Goal: Task Accomplishment & Management: Manage account settings

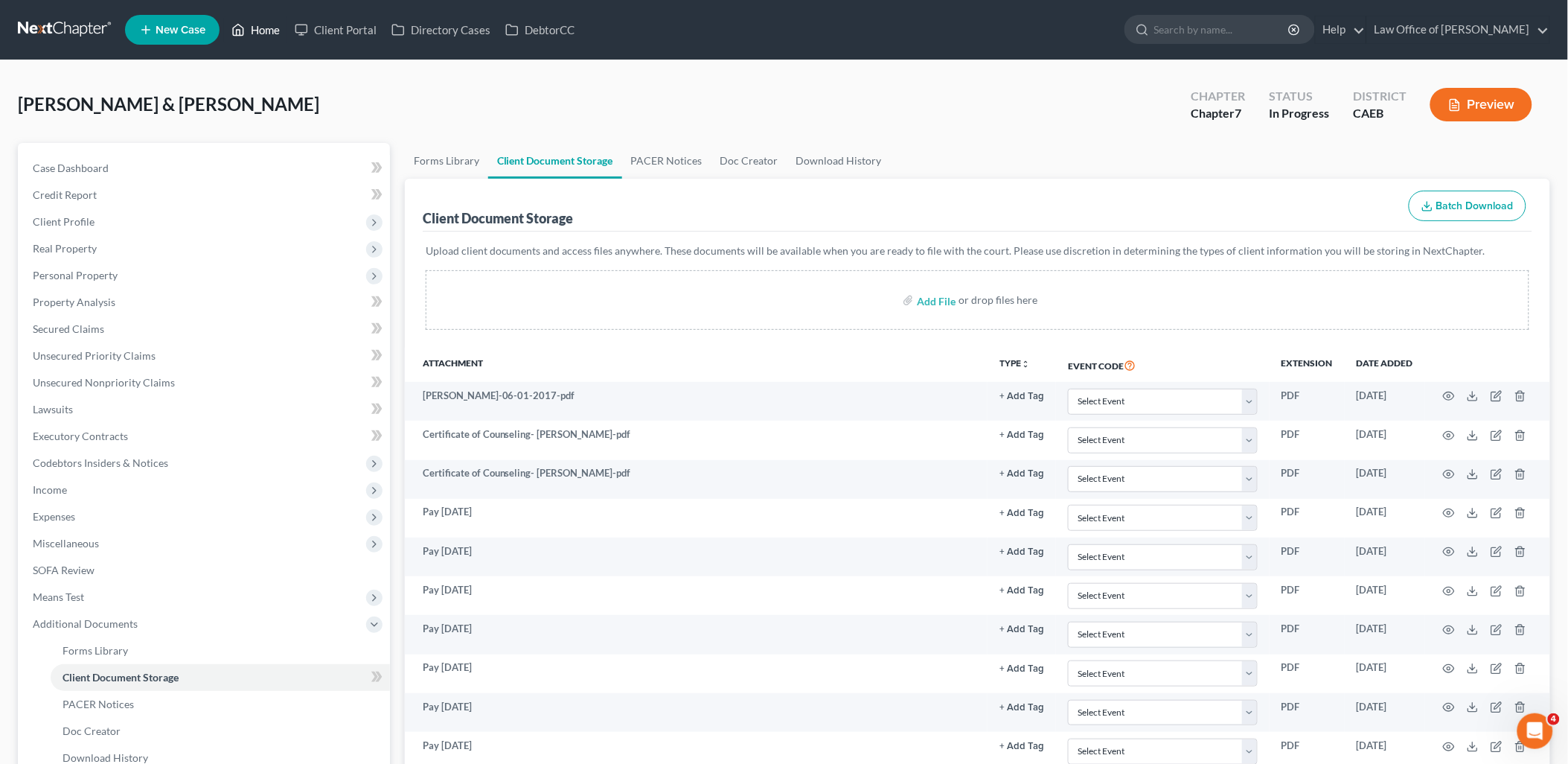
click at [262, 27] on link "Home" at bounding box center [256, 30] width 63 height 27
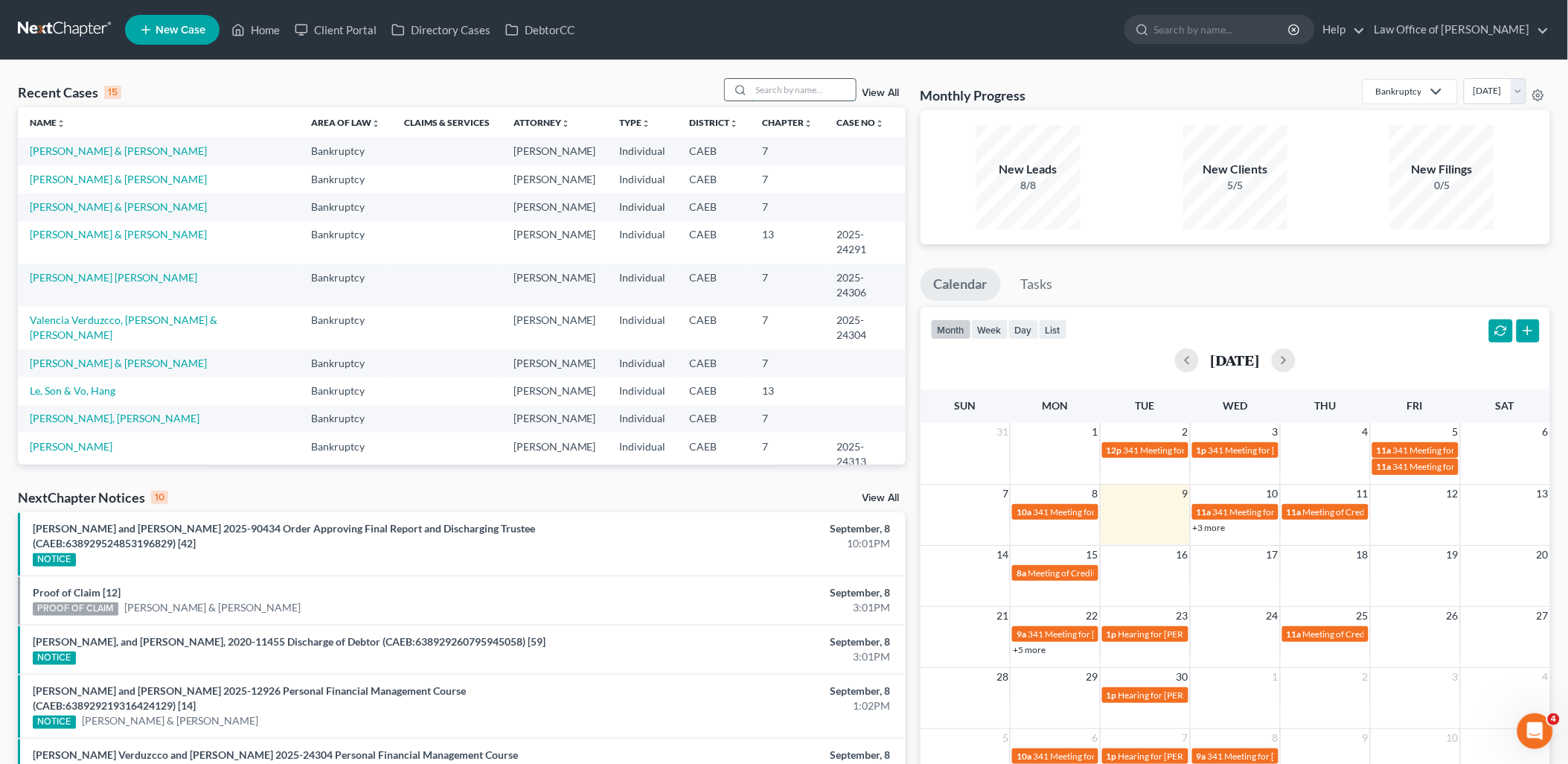
click at [766, 86] on input "search" at bounding box center [804, 89] width 104 height 21
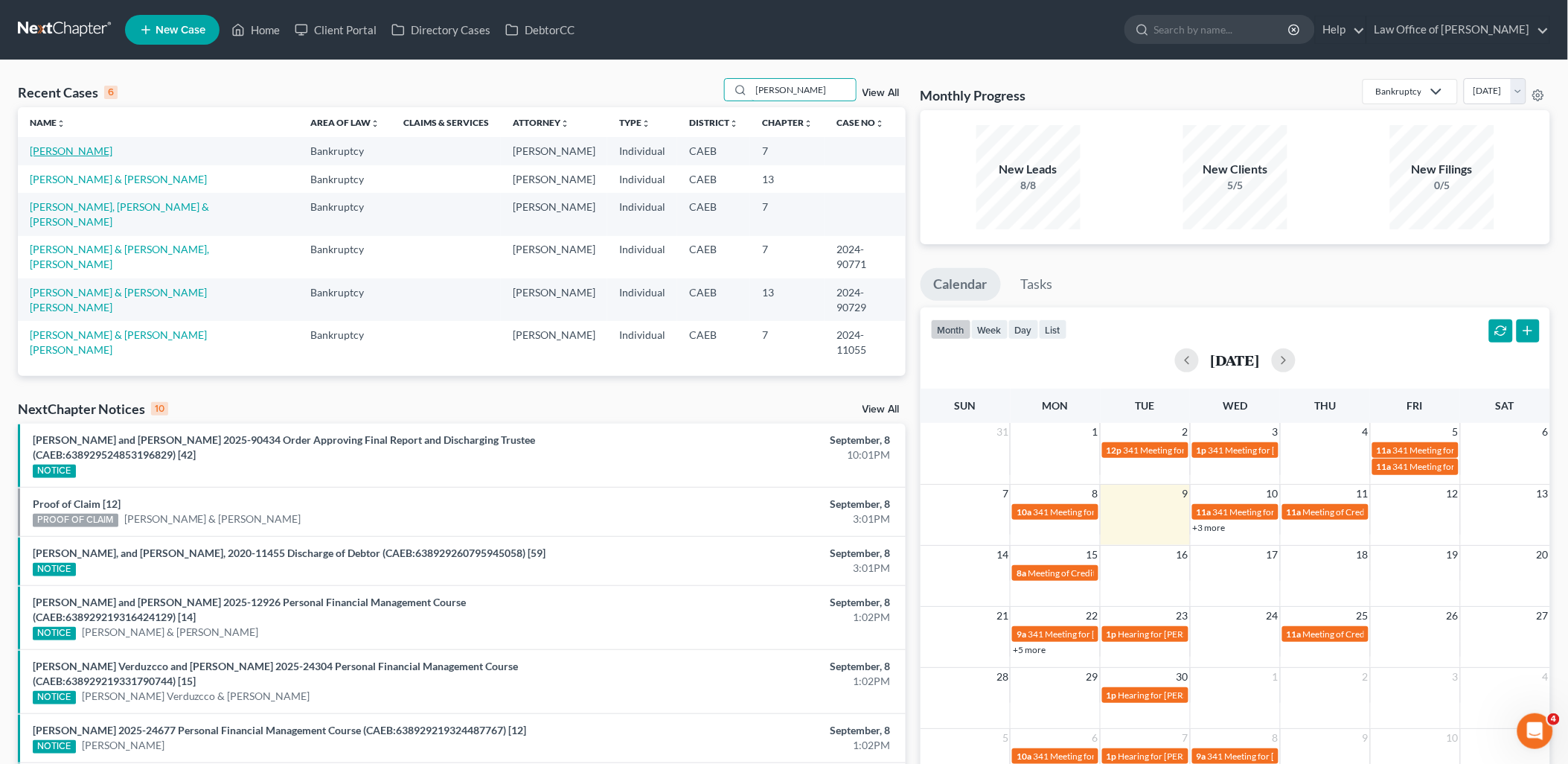
type input "[PERSON_NAME]"
click at [33, 151] on link "[PERSON_NAME]" at bounding box center [71, 150] width 82 height 13
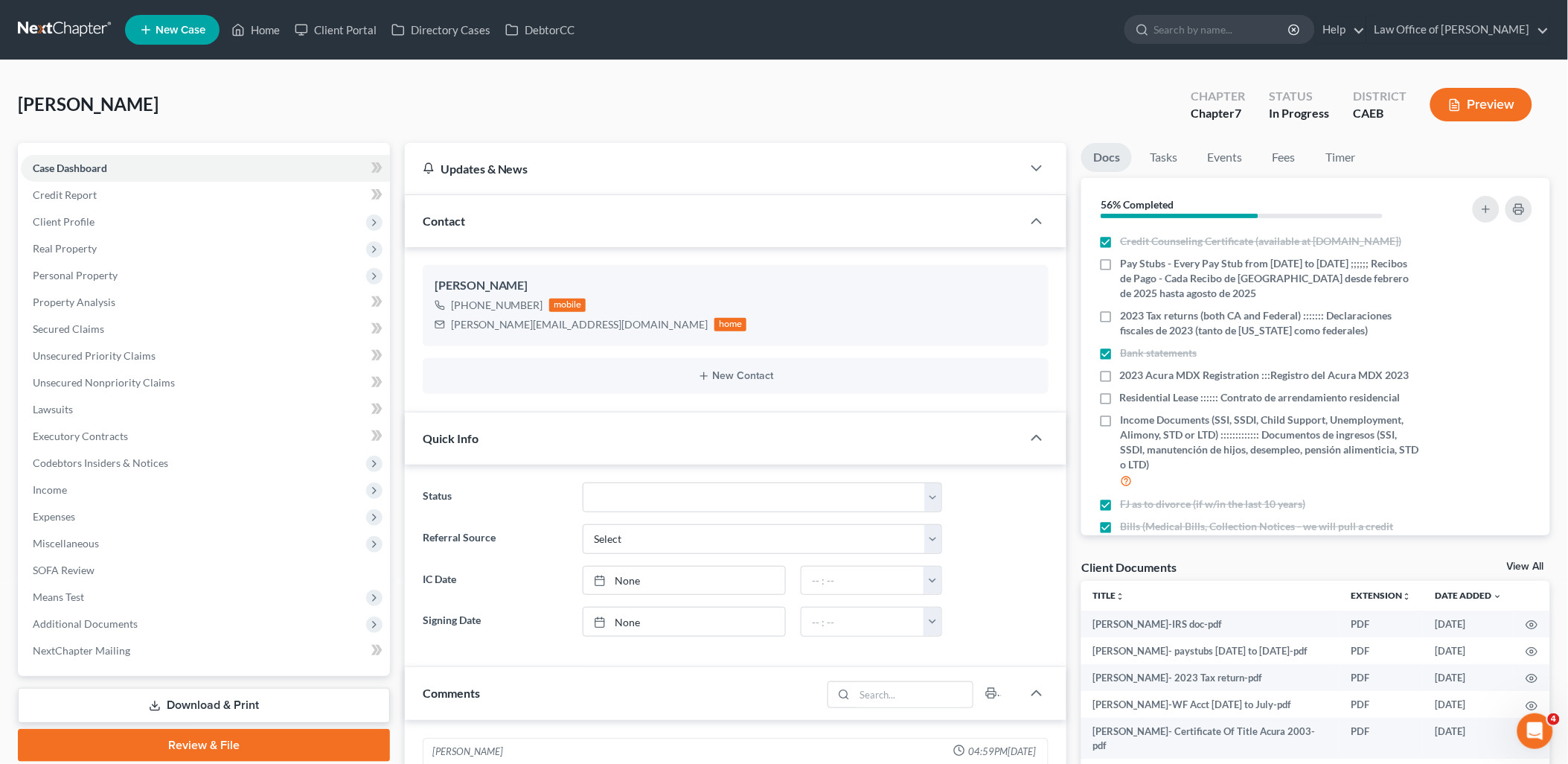
scroll to position [78, 0]
click at [1522, 570] on link "View All" at bounding box center [1526, 567] width 37 height 10
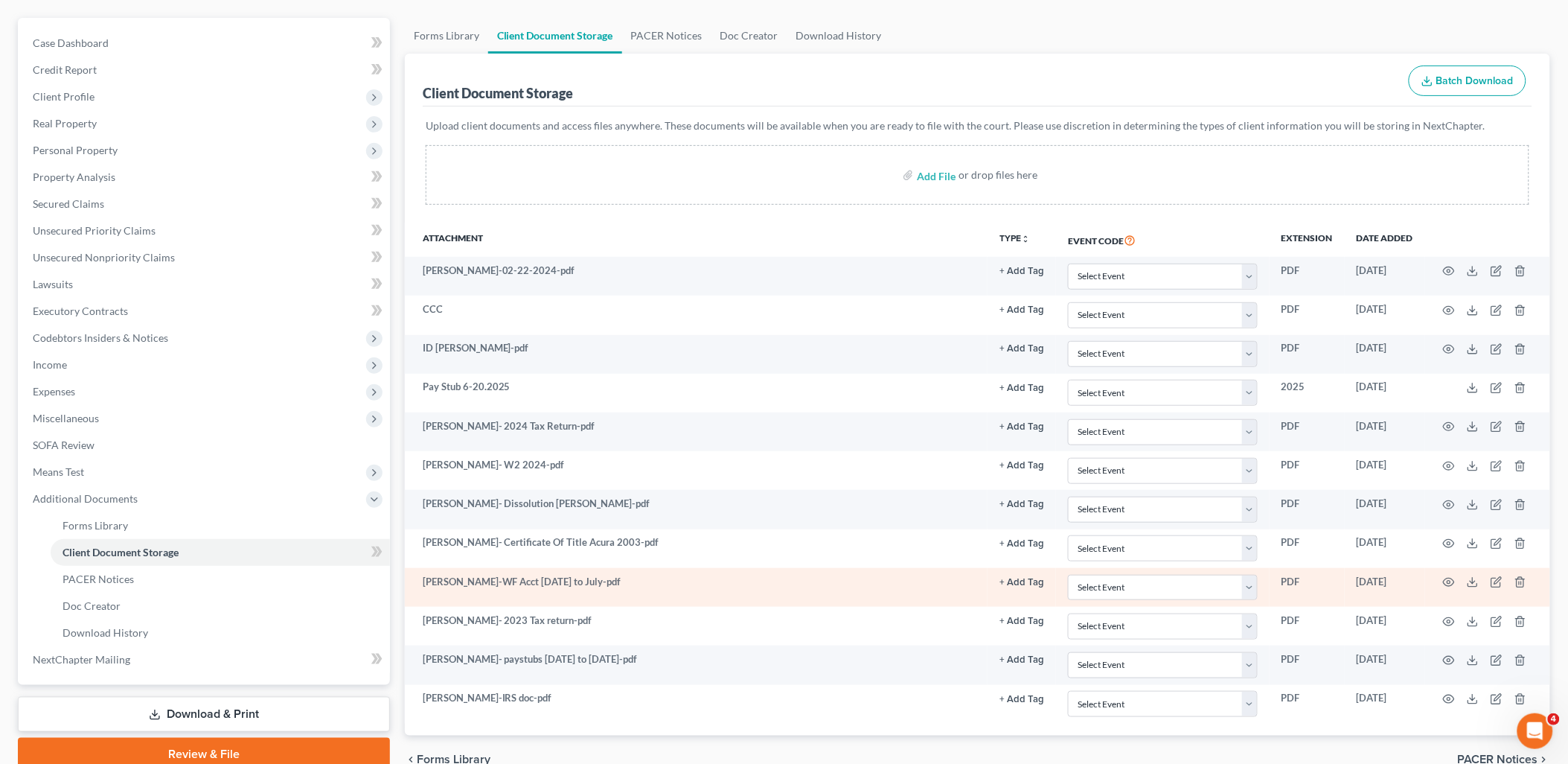
scroll to position [201, 0]
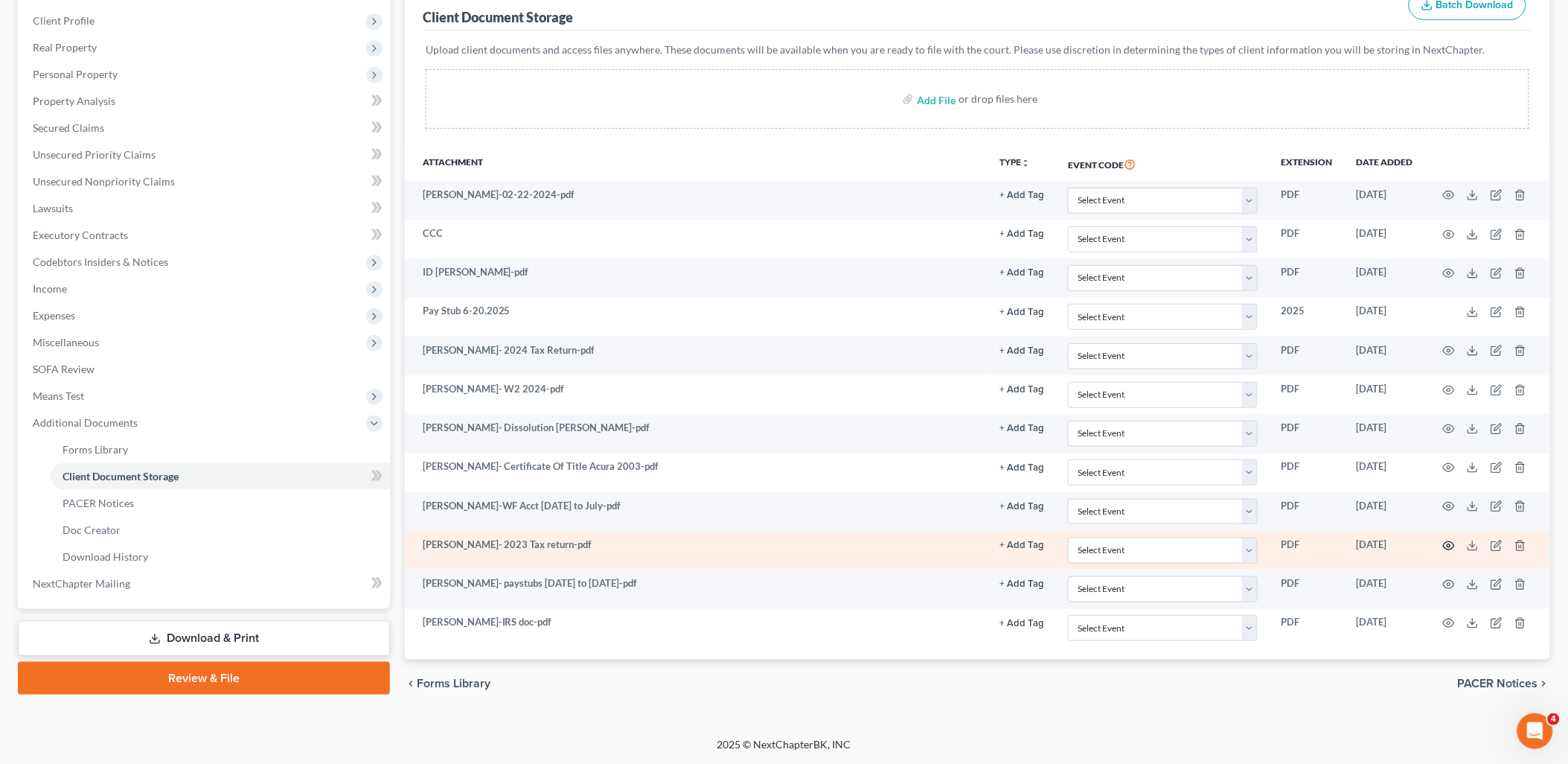
click at [1449, 542] on icon "button" at bounding box center [1449, 546] width 12 height 12
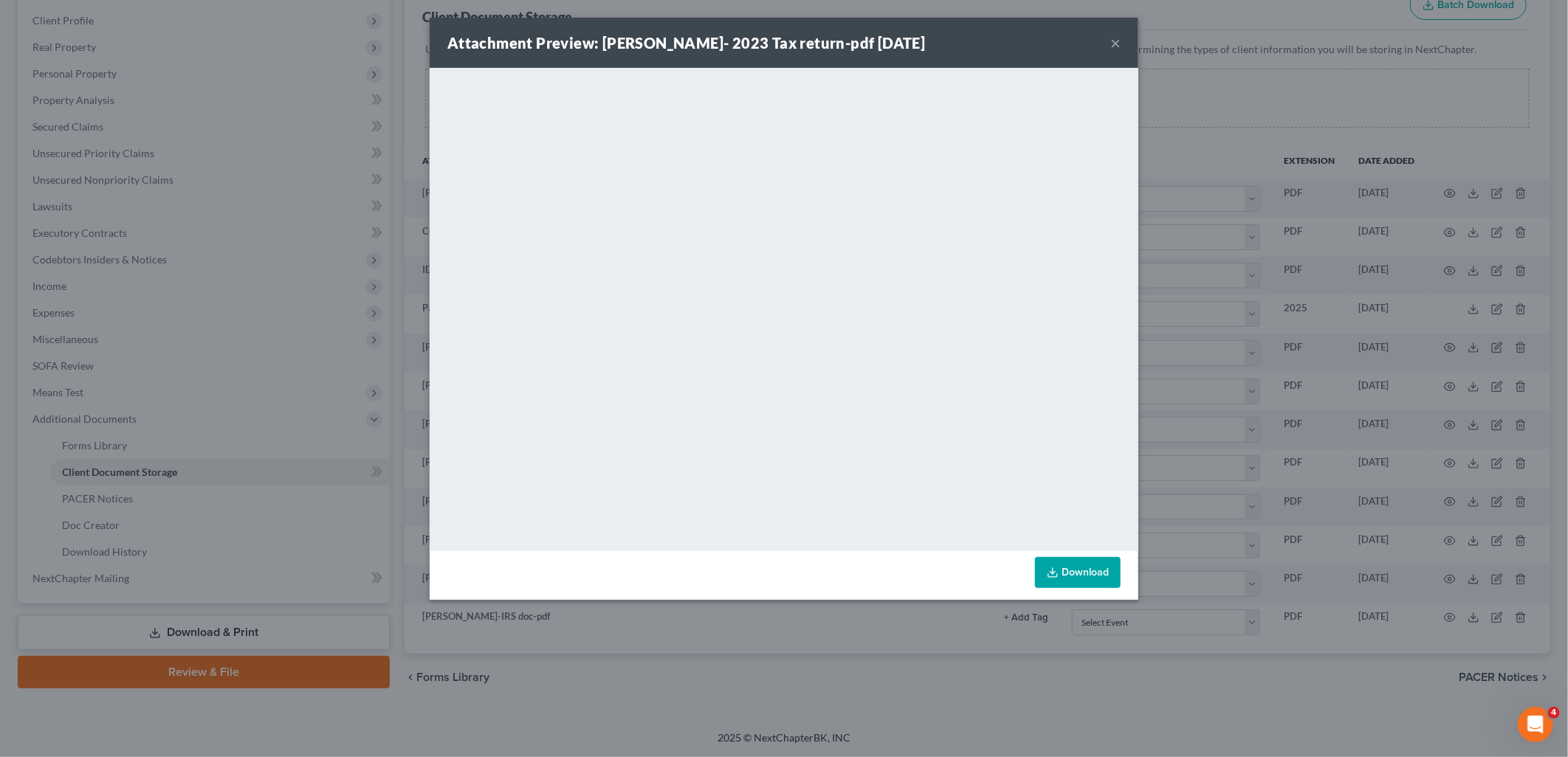
click at [1116, 45] on button "×" at bounding box center [1116, 42] width 10 height 18
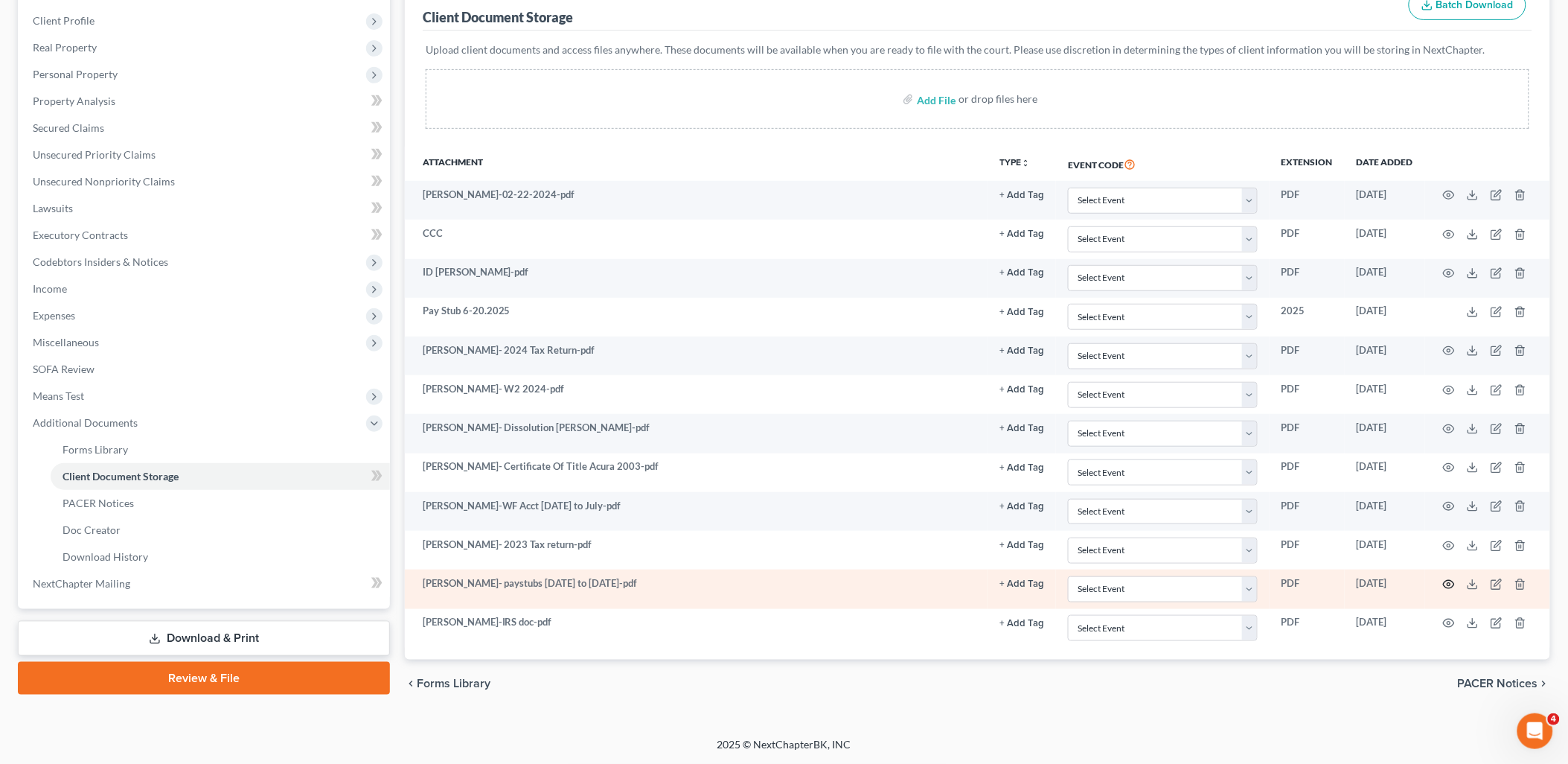
click at [1452, 584] on icon "button" at bounding box center [1449, 585] width 12 height 12
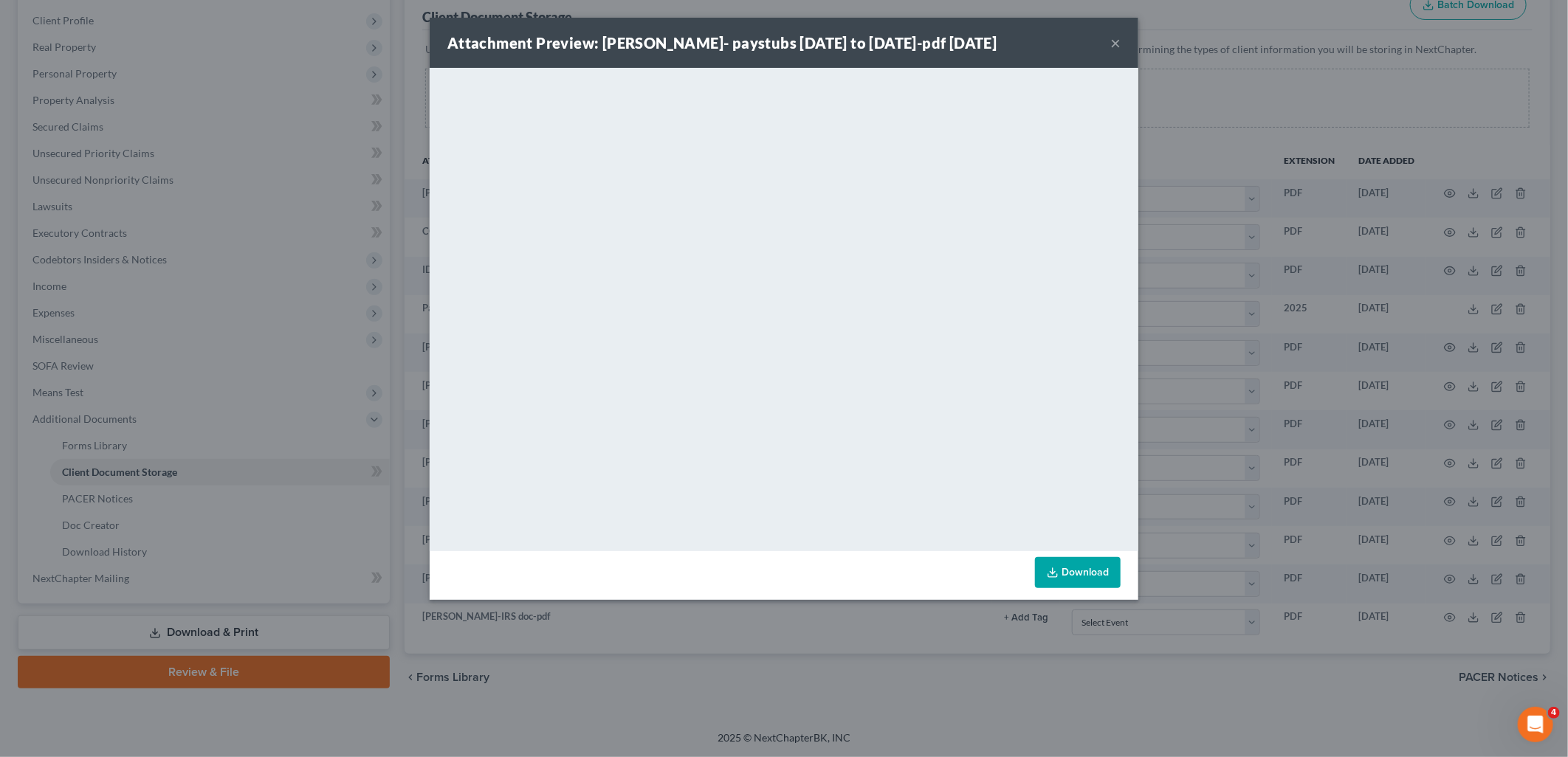
click at [1118, 41] on button "×" at bounding box center [1116, 42] width 10 height 18
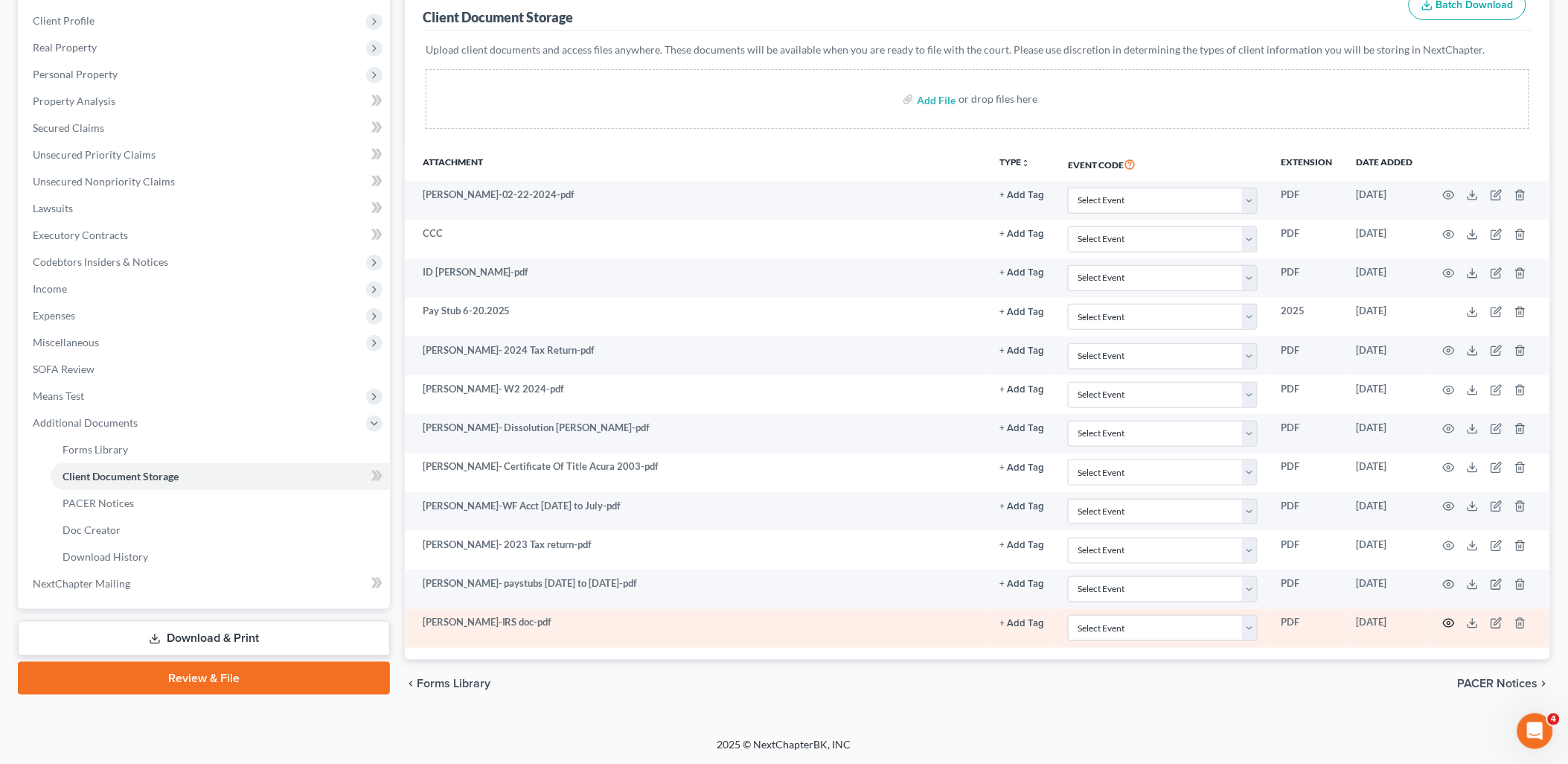
click at [1447, 621] on icon "button" at bounding box center [1449, 623] width 12 height 12
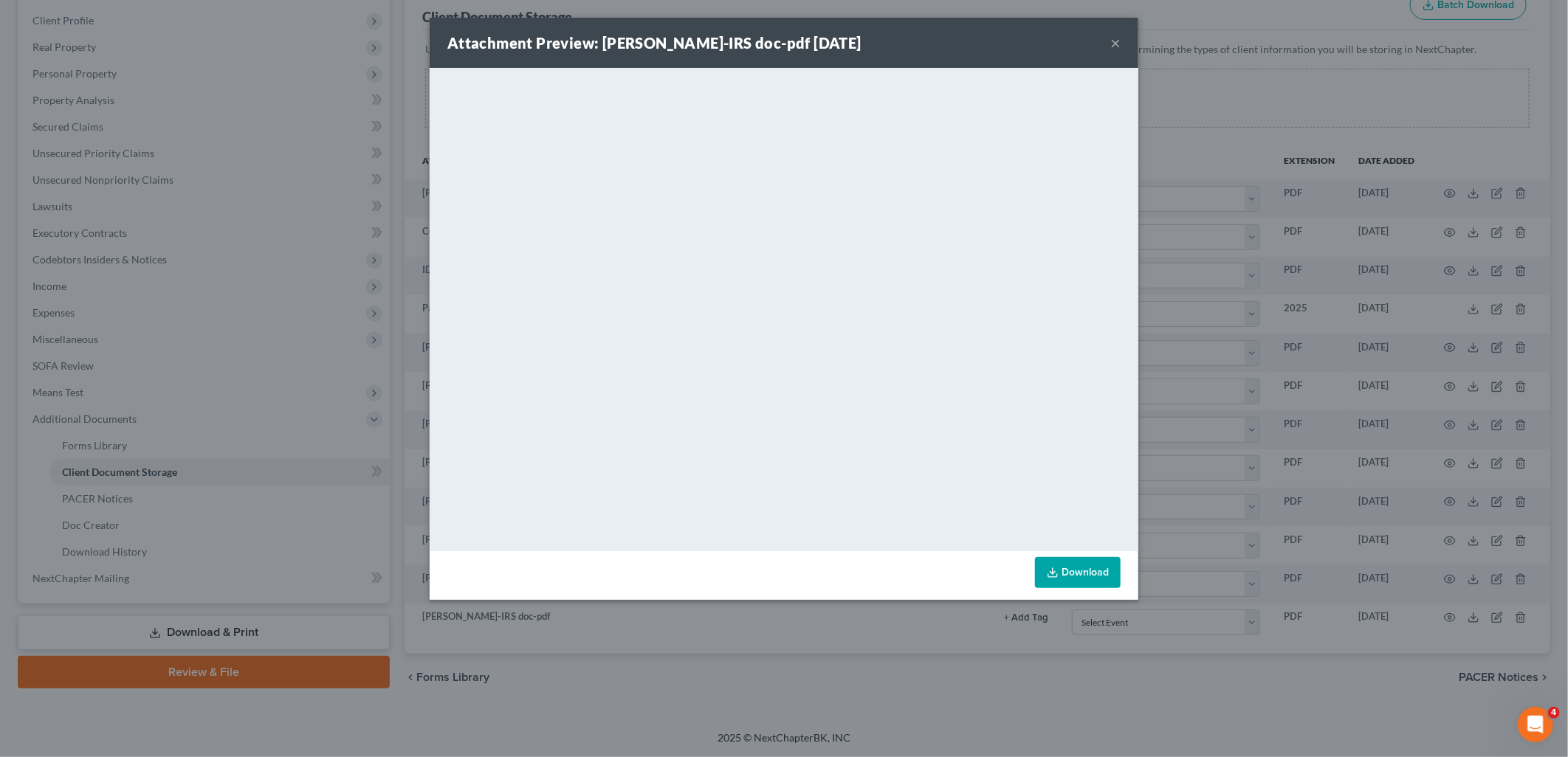
click at [1116, 45] on button "×" at bounding box center [1116, 42] width 10 height 18
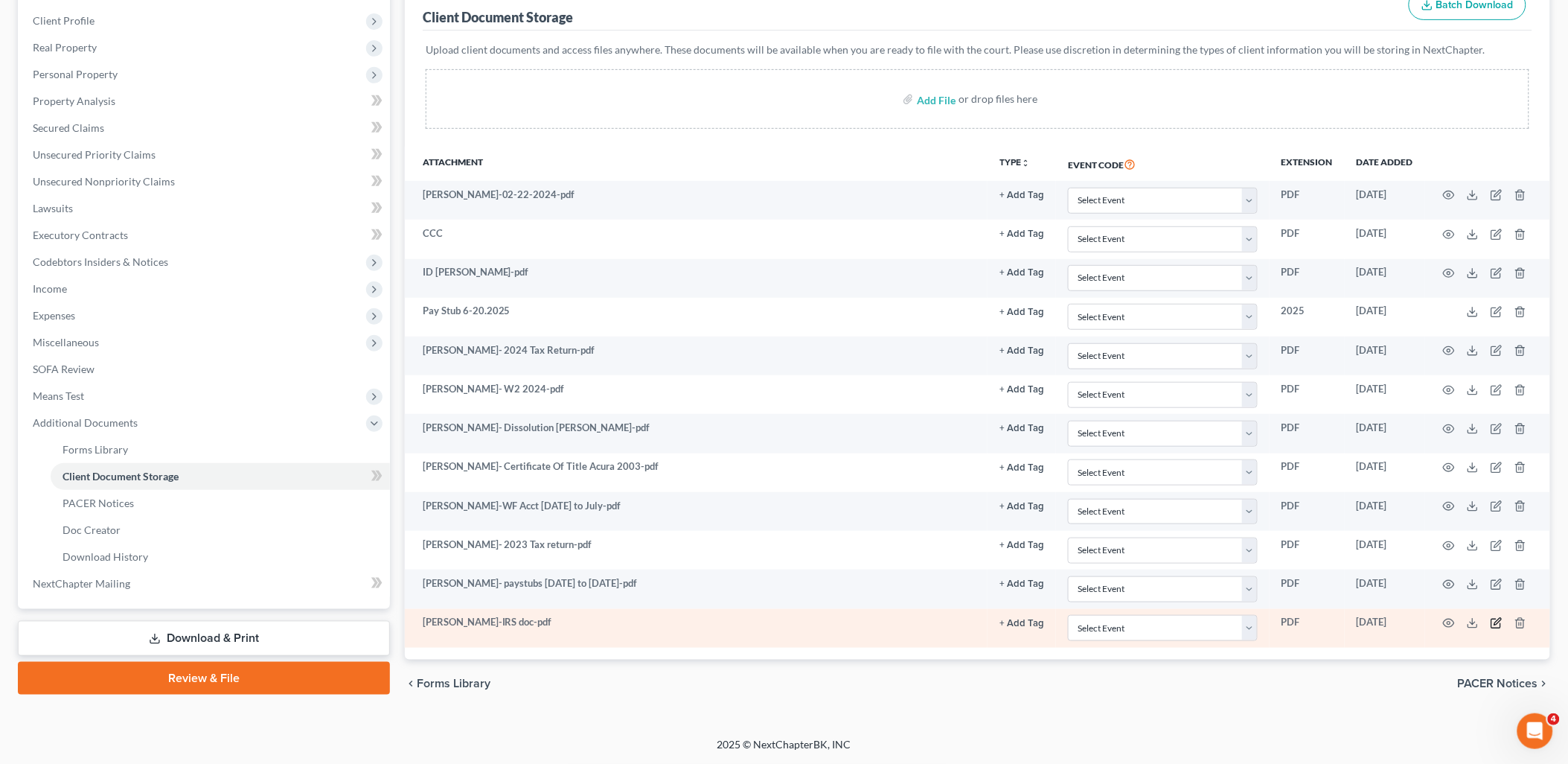
click at [1499, 626] on icon "button" at bounding box center [1497, 623] width 12 height 12
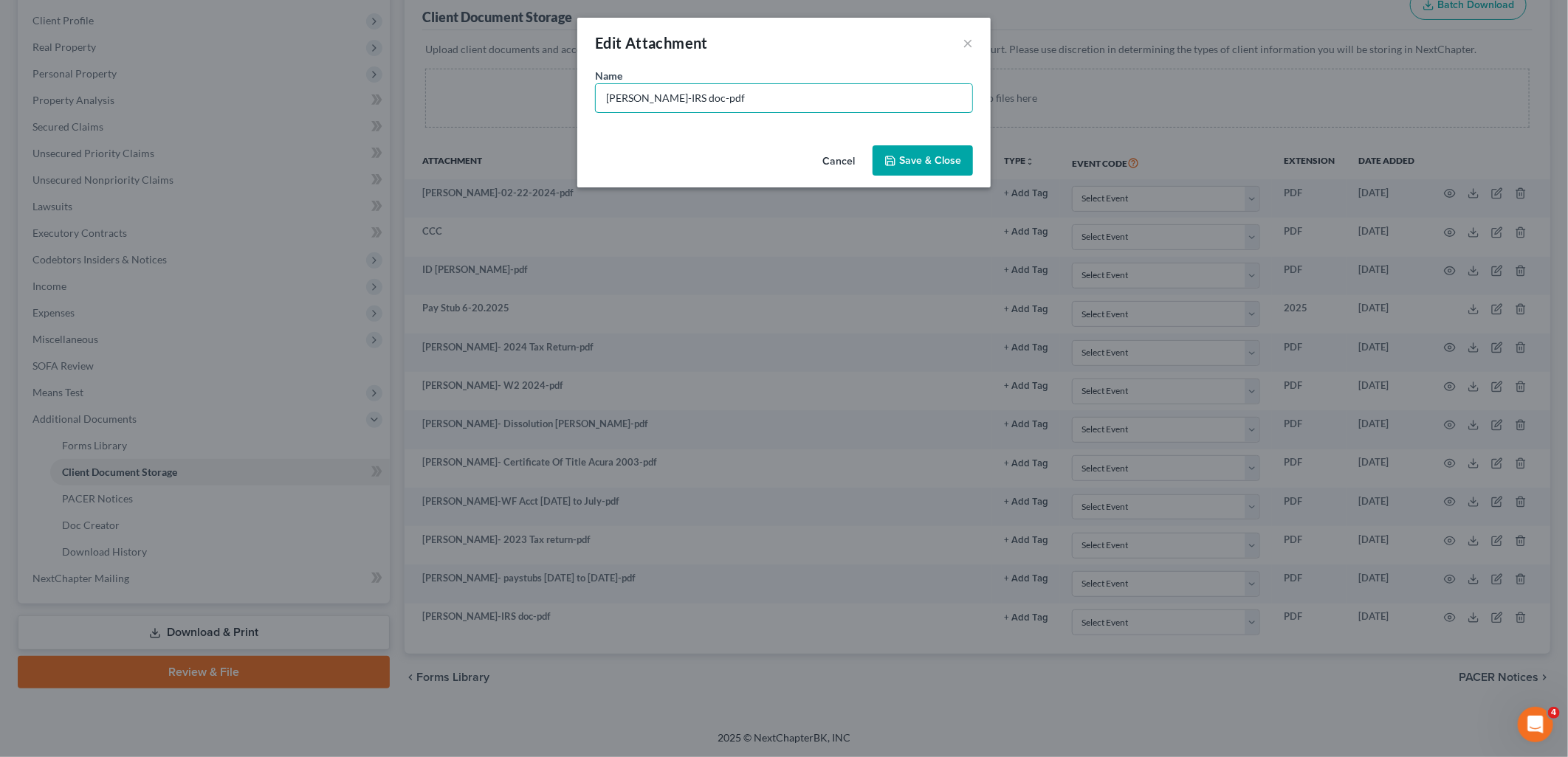
drag, startPoint x: 795, startPoint y: 100, endPoint x: 554, endPoint y: 116, distance: 241.5
click at [554, 116] on div "Edit Attachment × Name * [PERSON_NAME]-IRS doc-pdf Cancel Save & Close" at bounding box center [784, 378] width 1568 height 757
type input "p"
type input "PROOF OF SSN"
click at [921, 157] on span "Save & Close" at bounding box center [930, 160] width 62 height 13
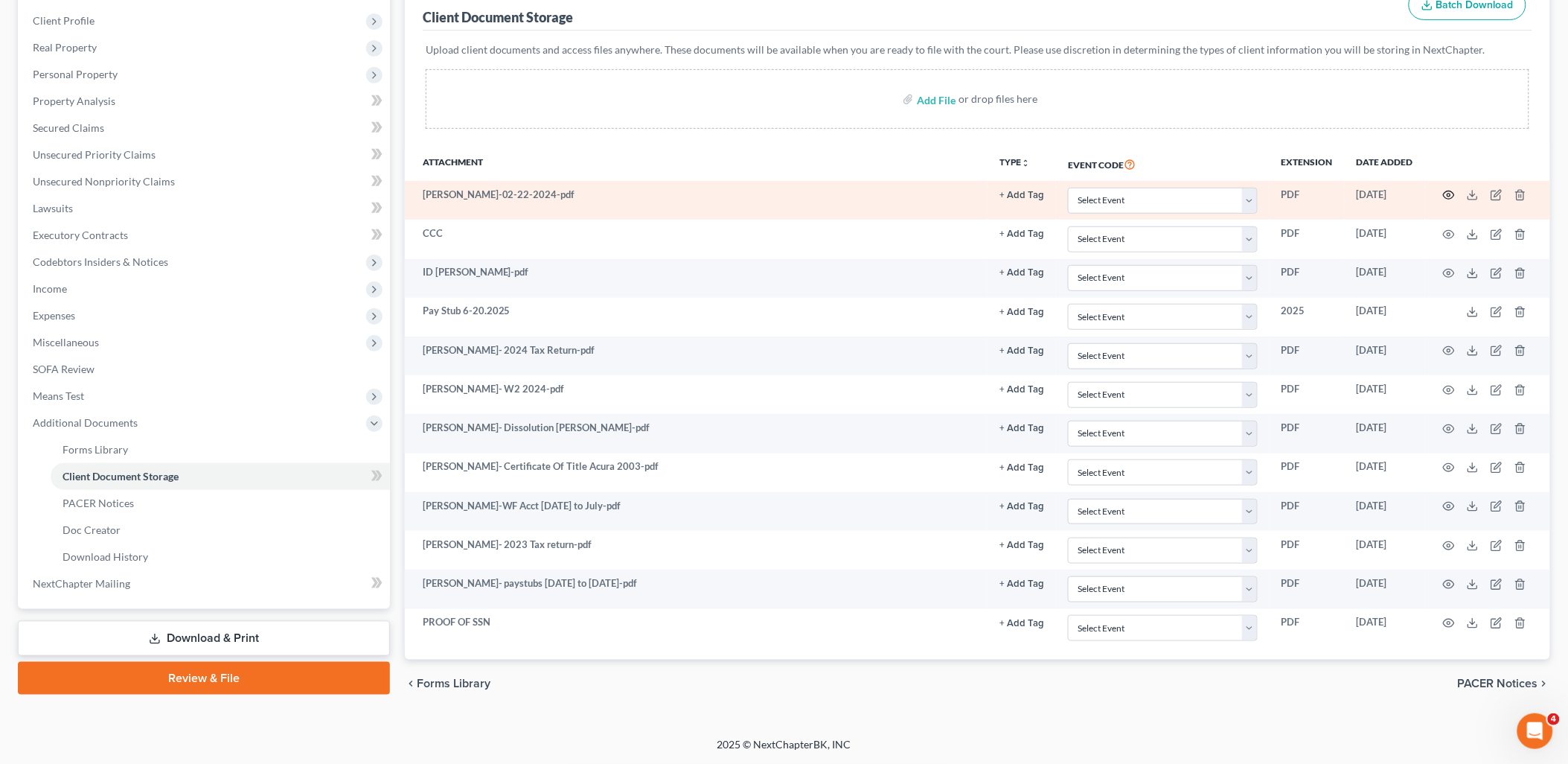
click at [1452, 190] on icon "button" at bounding box center [1449, 195] width 12 height 12
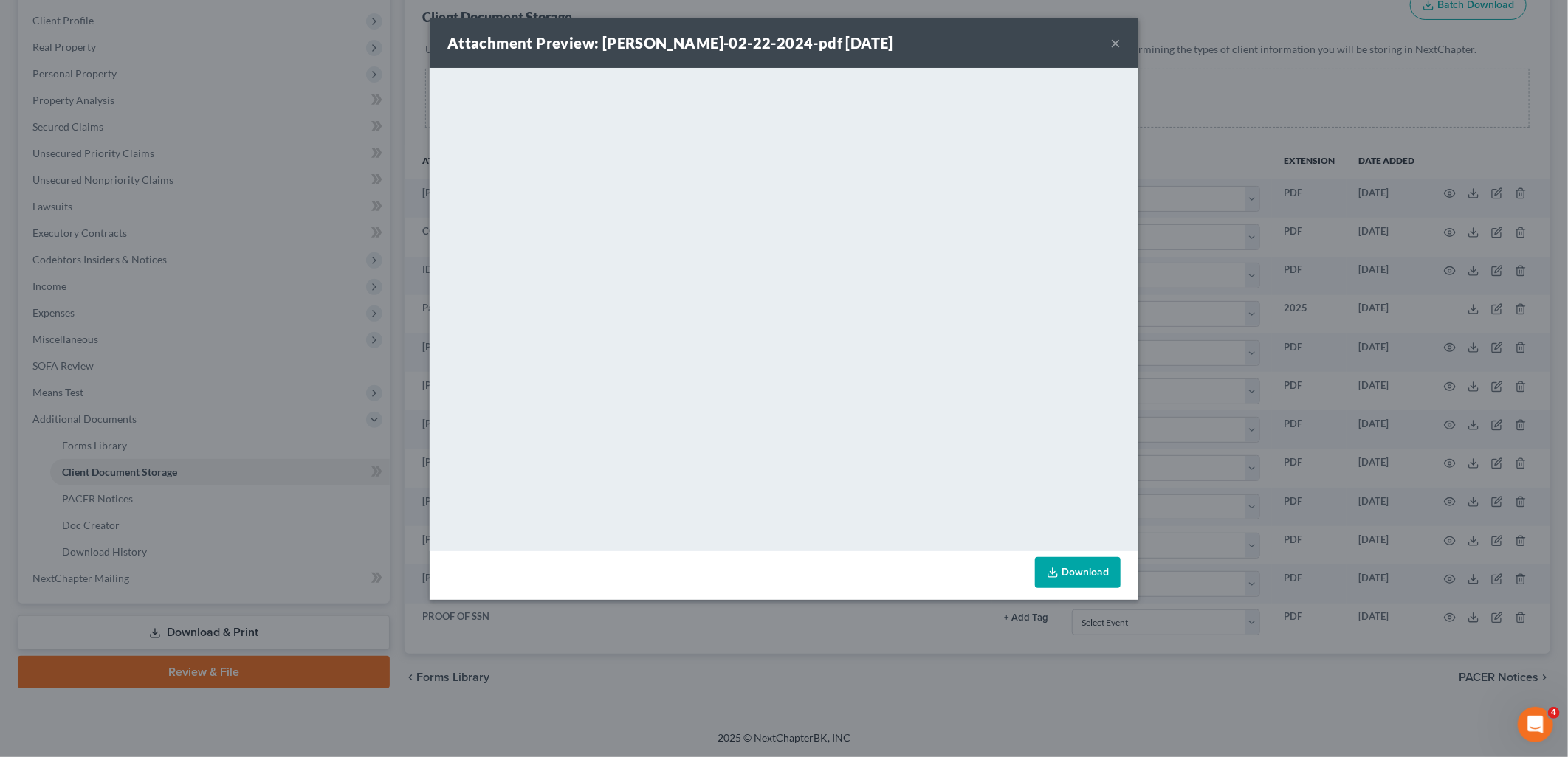
click at [1117, 45] on button "×" at bounding box center [1116, 42] width 10 height 18
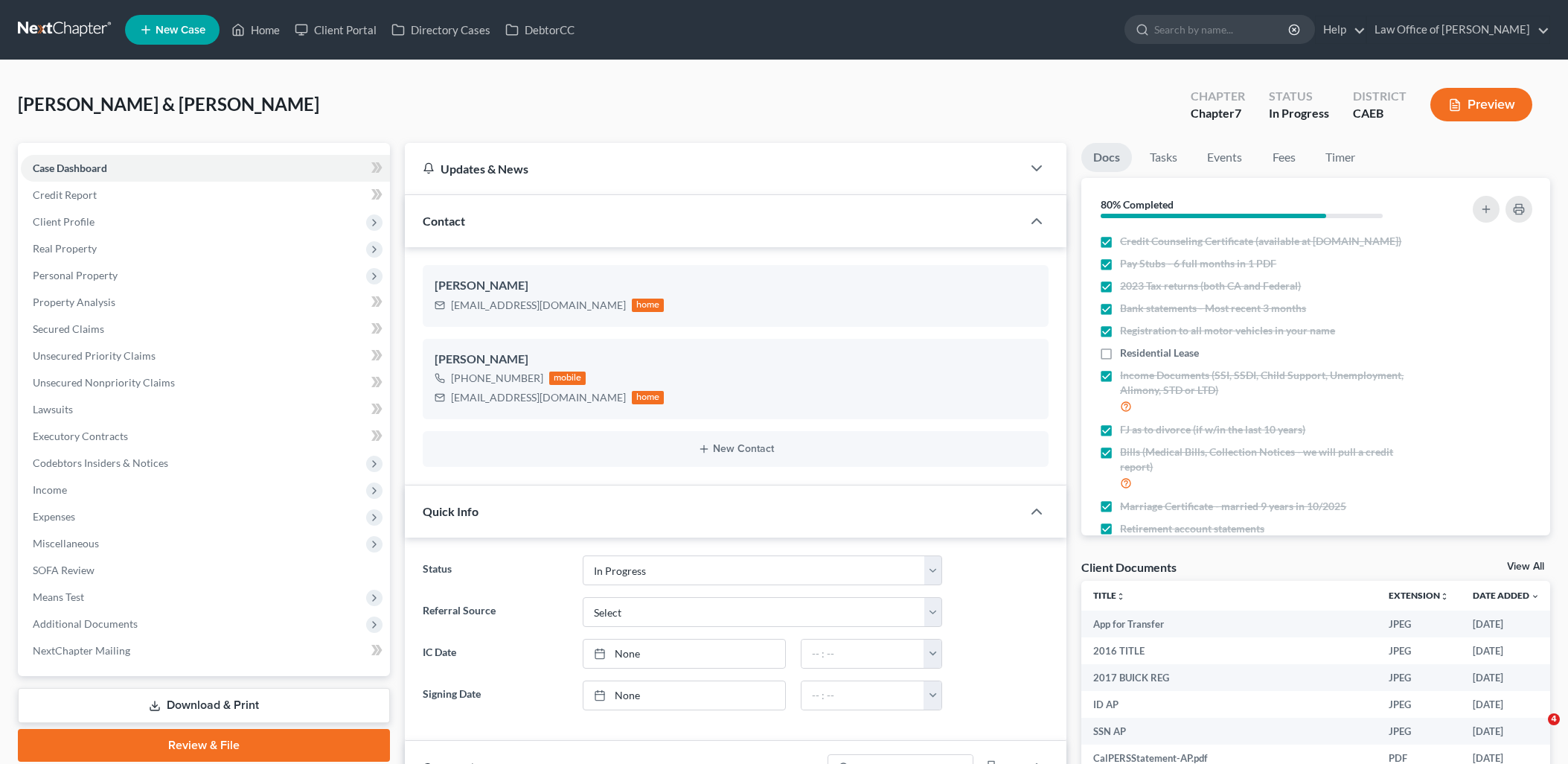
select select "9"
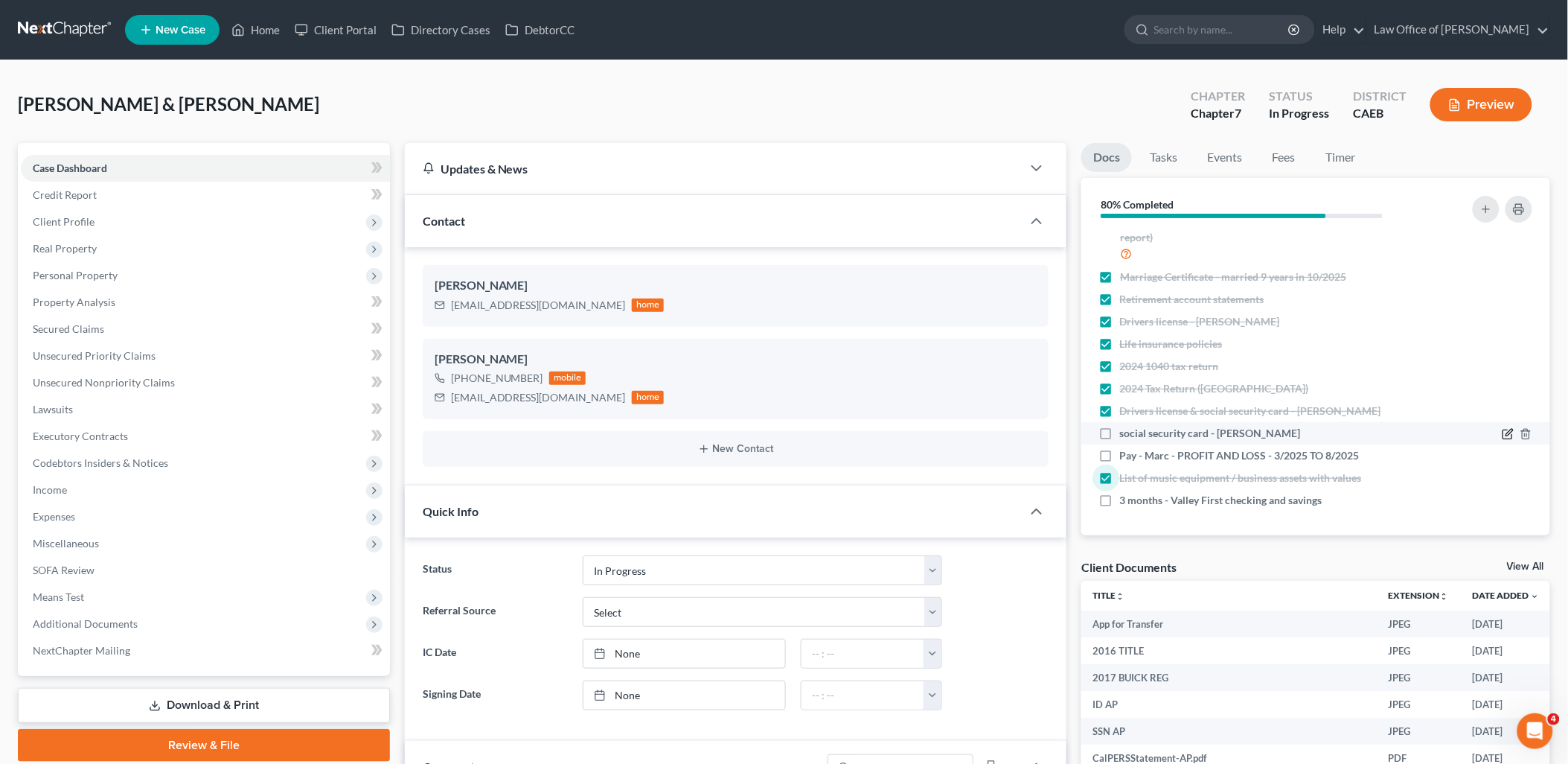
click at [1506, 433] on icon "button" at bounding box center [1509, 433] width 7 height 7
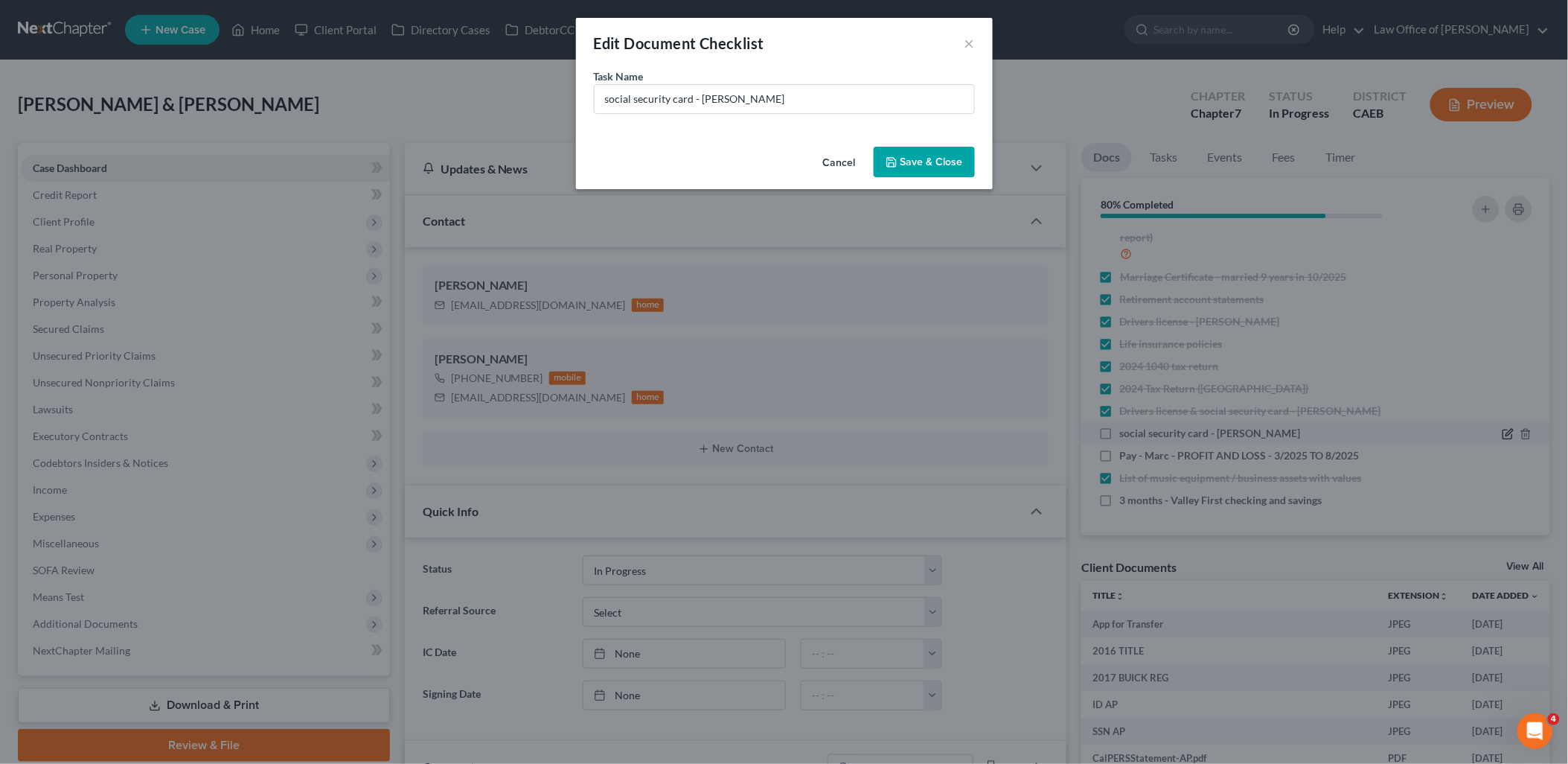
scroll to position [229, 0]
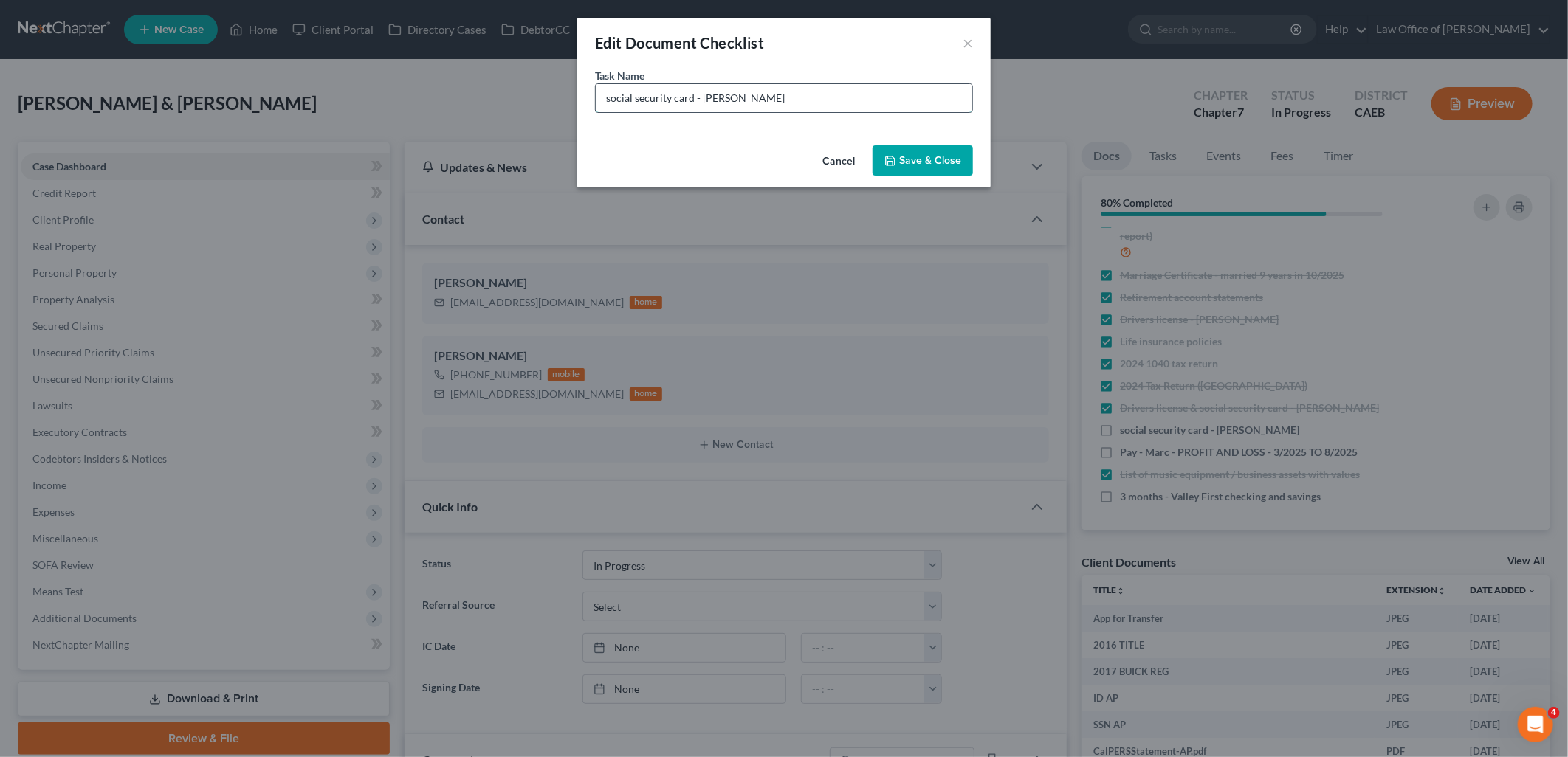
click at [920, 93] on input "social security card - Marc" at bounding box center [784, 98] width 377 height 28
type input "social security card - Marc - ORDERED"
drag, startPoint x: 948, startPoint y: 157, endPoint x: 1556, endPoint y: 197, distance: 609.3
click at [948, 157] on button "Save & Close" at bounding box center [922, 161] width 100 height 31
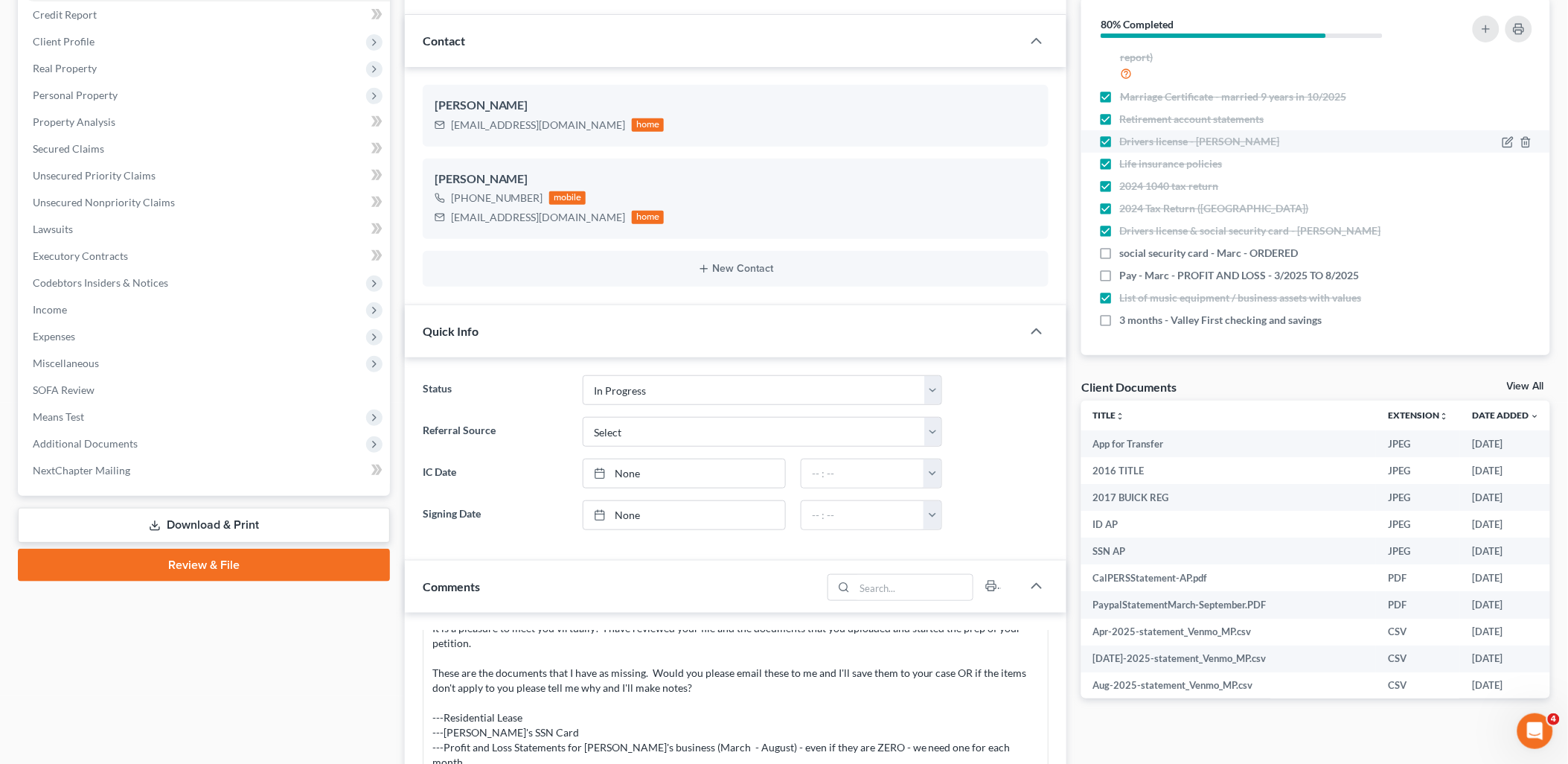
scroll to position [0, 0]
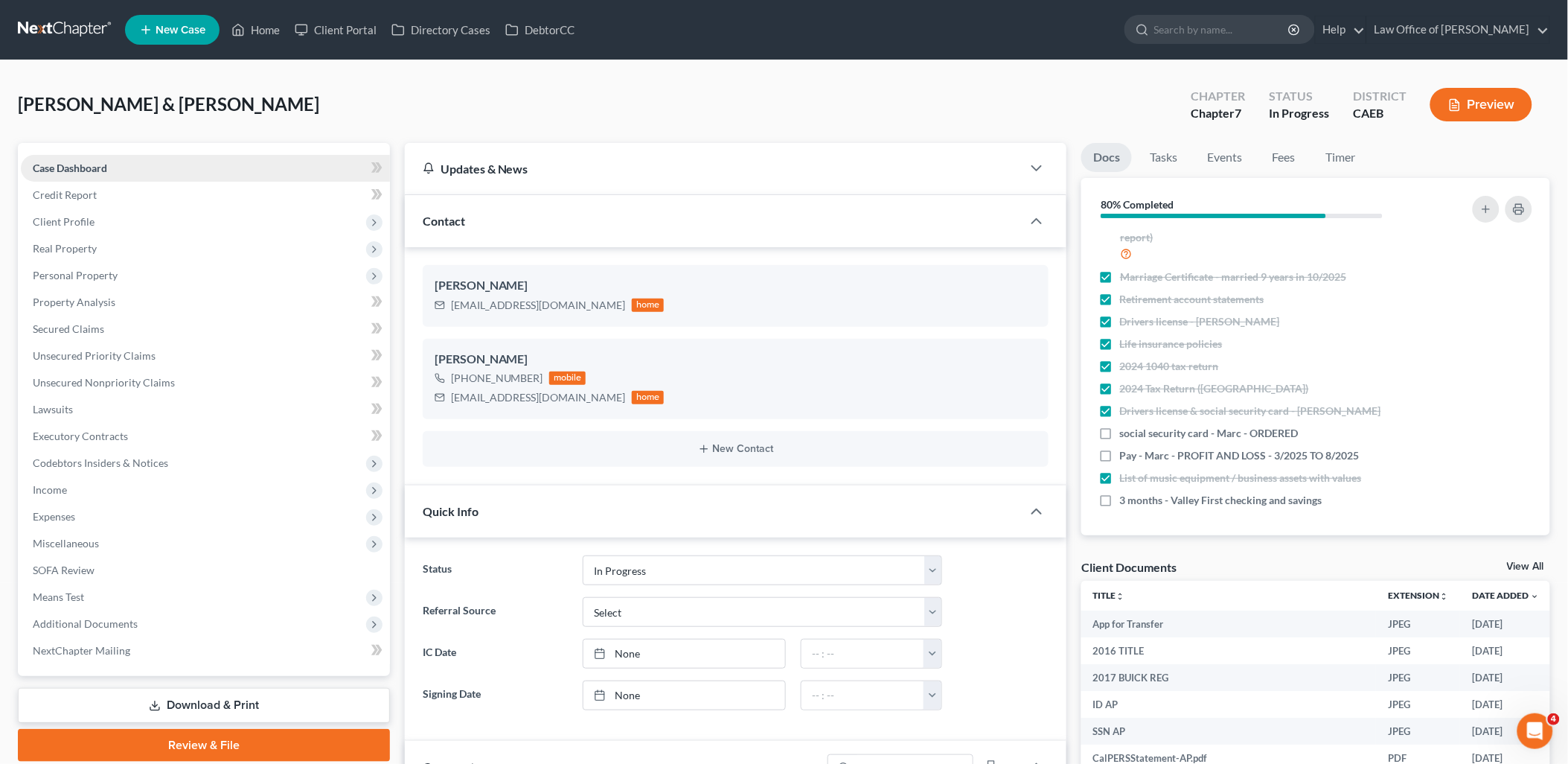
click at [75, 167] on span "Case Dashboard" at bounding box center [71, 167] width 75 height 13
drag, startPoint x: 263, startPoint y: 27, endPoint x: 708, endPoint y: 1, distance: 445.8
click at [263, 27] on link "Home" at bounding box center [256, 30] width 63 height 27
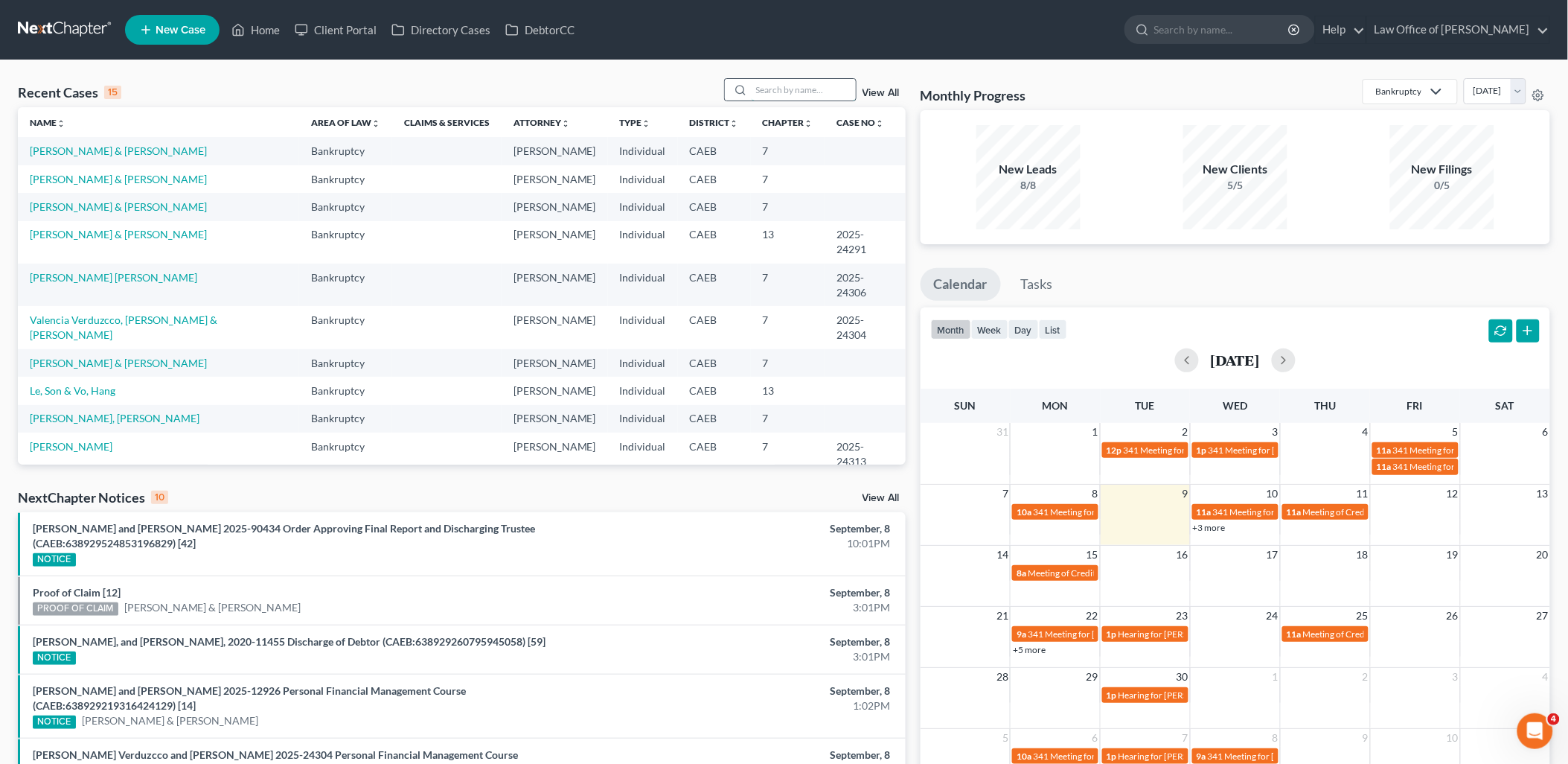
click at [785, 83] on input "search" at bounding box center [804, 89] width 104 height 21
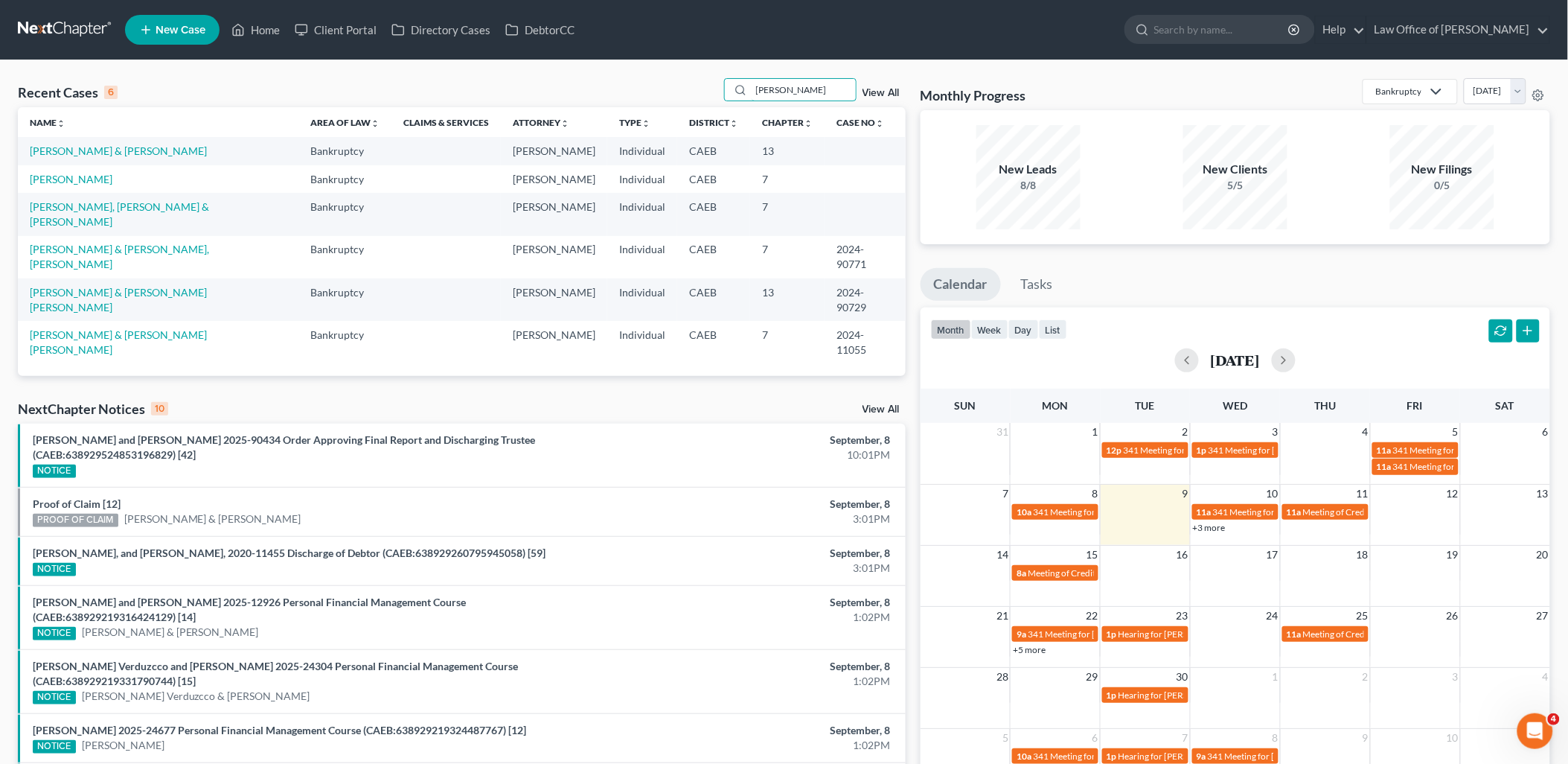
type input "[PERSON_NAME]"
click at [53, 182] on link "[PERSON_NAME]" at bounding box center [71, 178] width 82 height 13
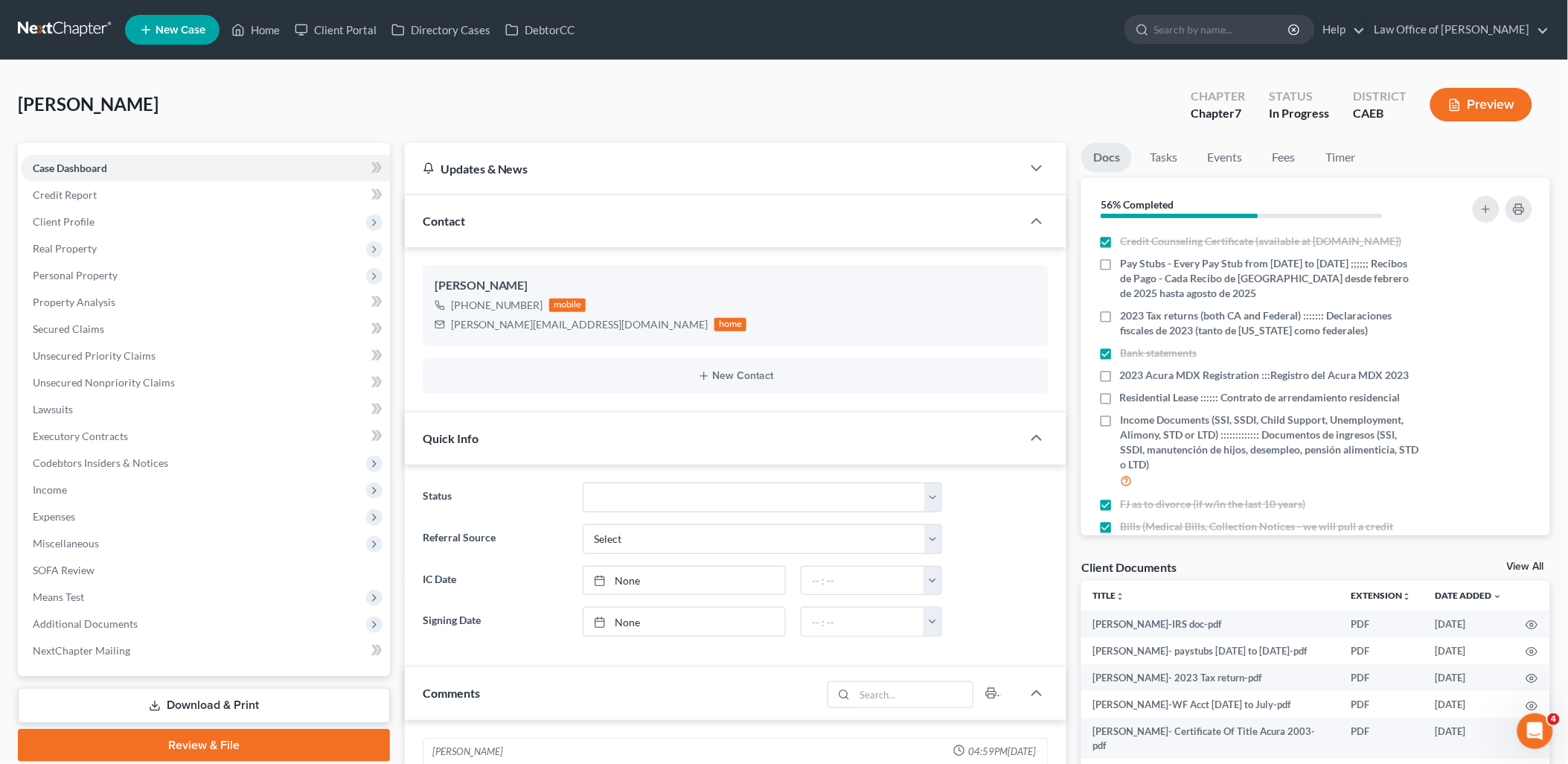
scroll to position [78, 0]
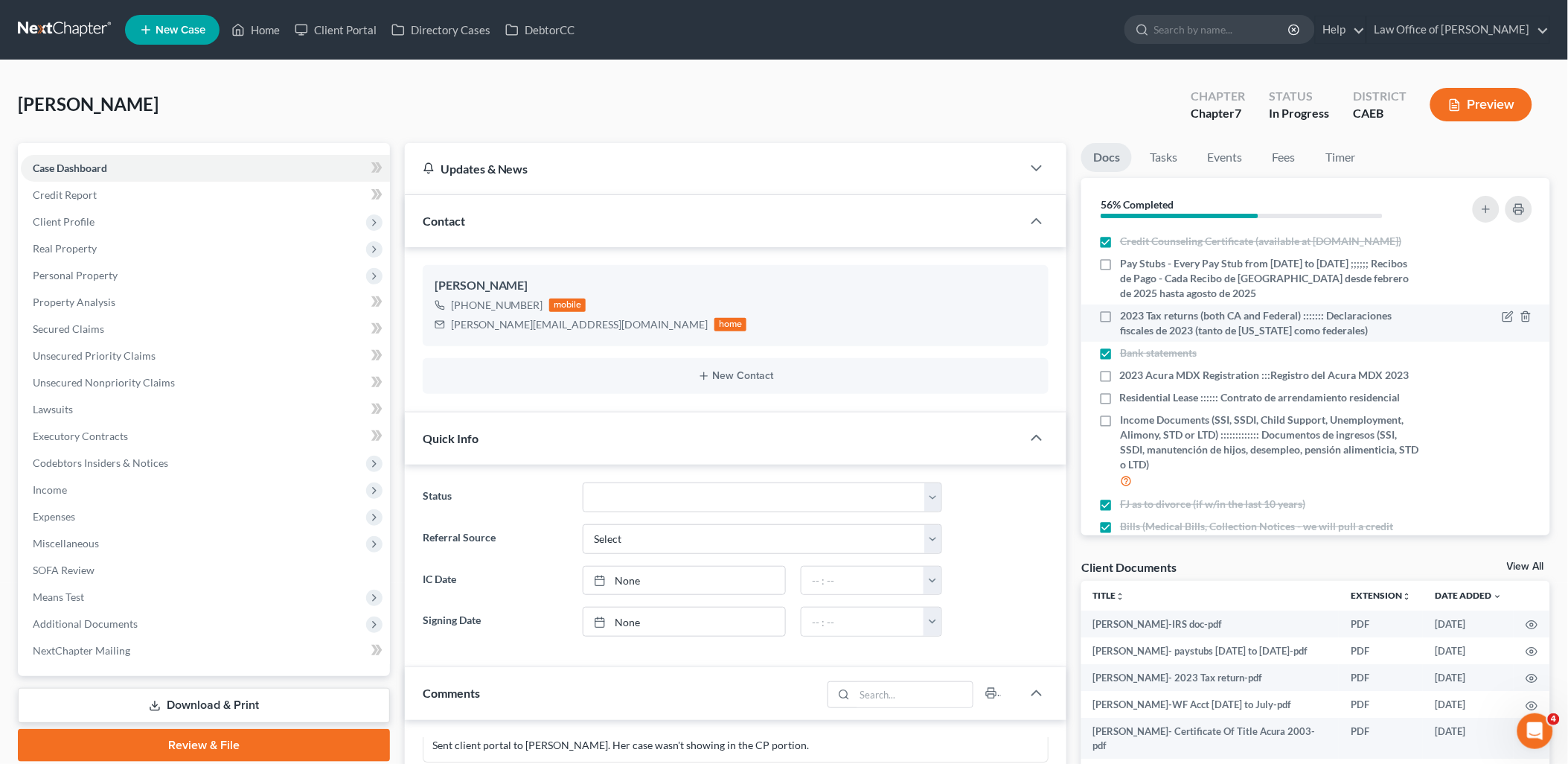
click at [1120, 327] on label "2023 Tax returns (both CA and Federal) ::::::: Declaraciones fiscales de 2023 (…" at bounding box center [1269, 323] width 300 height 30
click at [1125, 318] on input "2023 Tax returns (both CA and Federal) ::::::: Declaraciones fiscales de 2023 (…" at bounding box center [1130, 313] width 9 height 9
checkbox input "true"
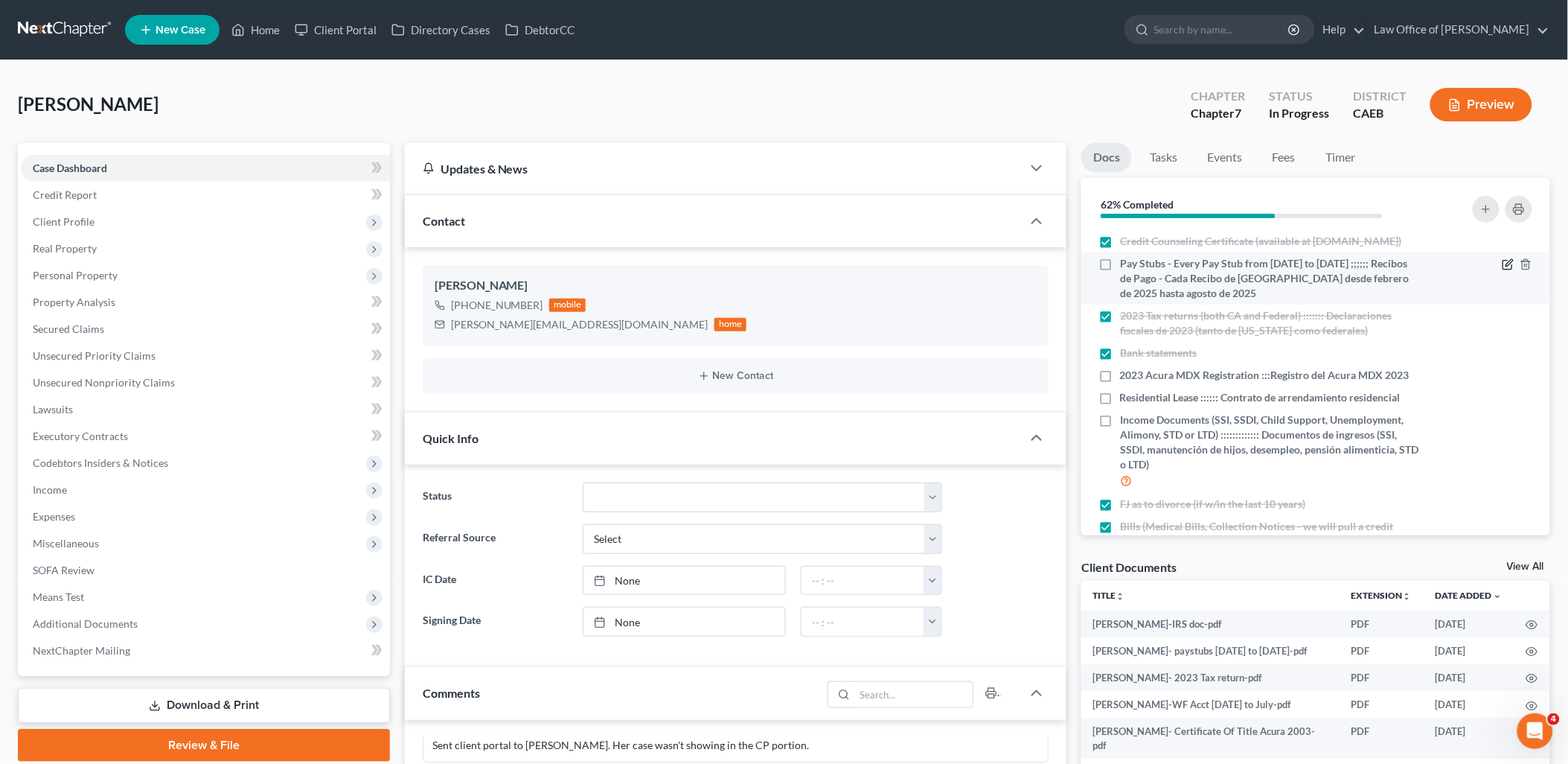
click at [1503, 270] on icon "button" at bounding box center [1509, 264] width 12 height 12
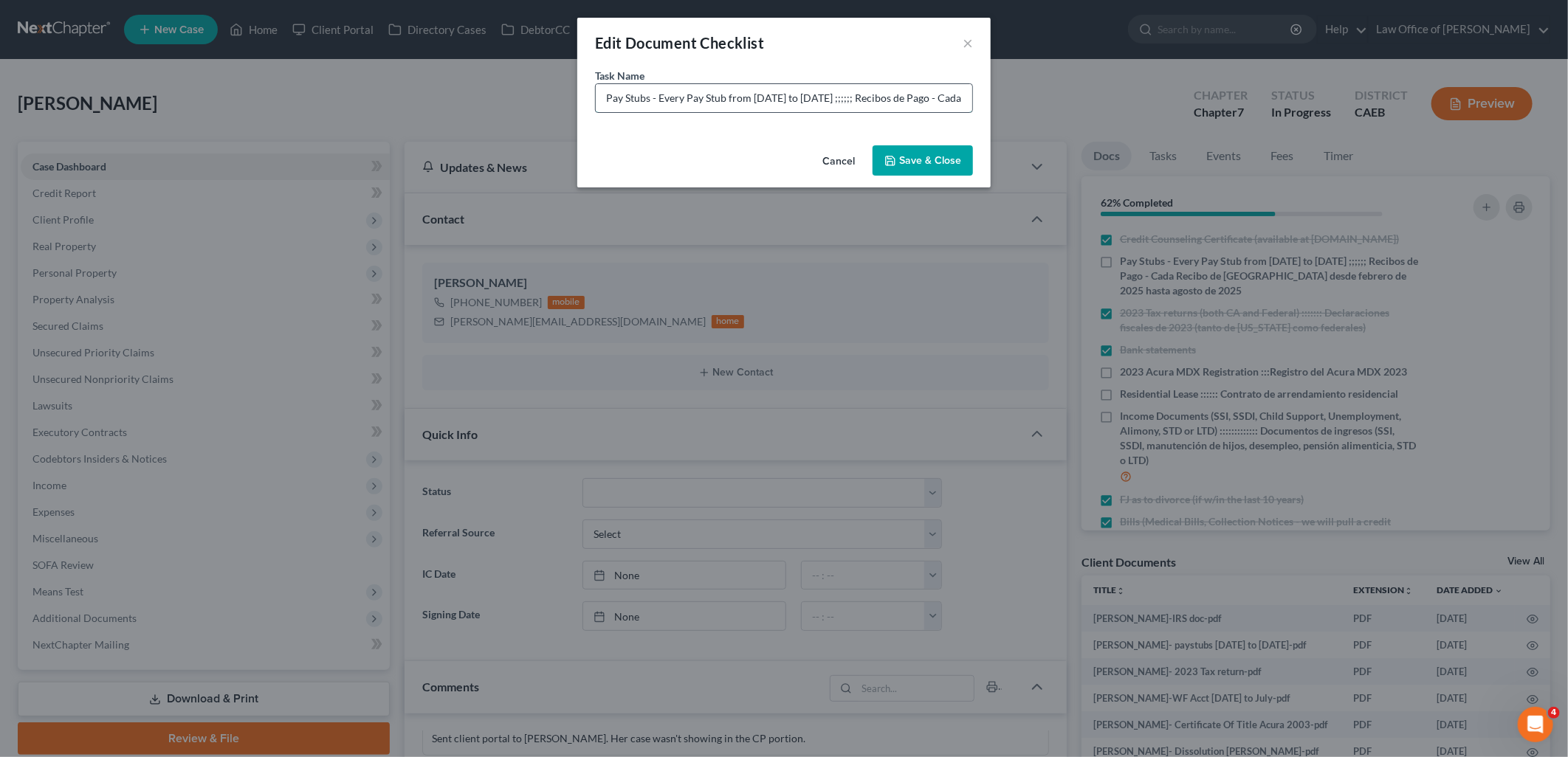
click at [751, 96] on input "Pay Stubs - Every Pay Stub from [DATE] to [DATE] ;;;;;; Recibos de Pago - Cada …" at bounding box center [784, 98] width 377 height 28
drag, startPoint x: 820, startPoint y: 93, endPoint x: 890, endPoint y: 100, distance: 70.3
click at [821, 94] on input "Pay Stubs - Every Pay Stub from March 2025 to August 2025 ;;;;;; Recibos de Pag…" at bounding box center [784, 98] width 377 height 28
type input "Pay Stubs - Every Pay Stub from March 2025 to April 30 2025 ;;;;;; Recibos de P…"
click at [950, 166] on button "Save & Close" at bounding box center [922, 161] width 100 height 31
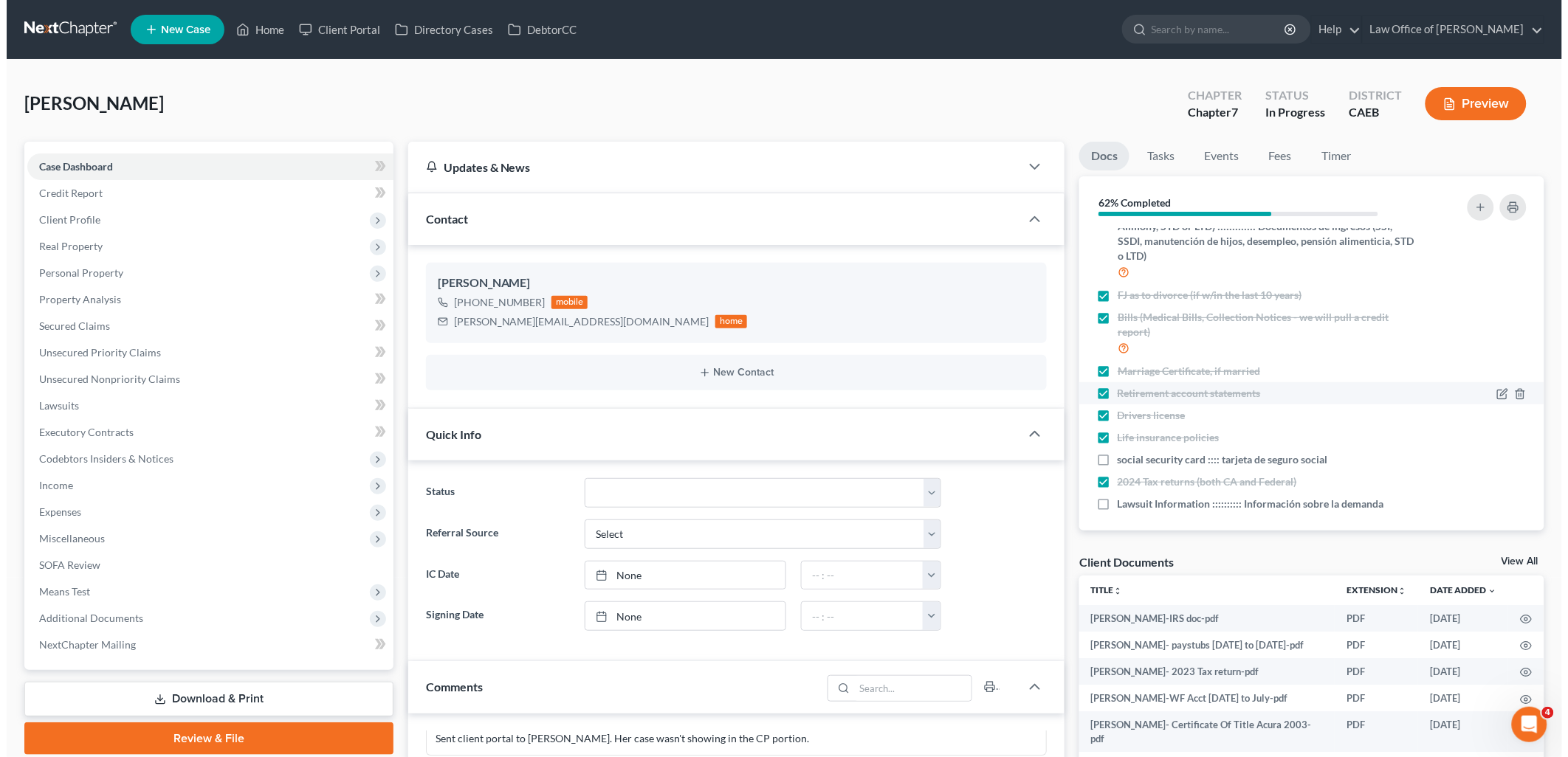
scroll to position [227, 0]
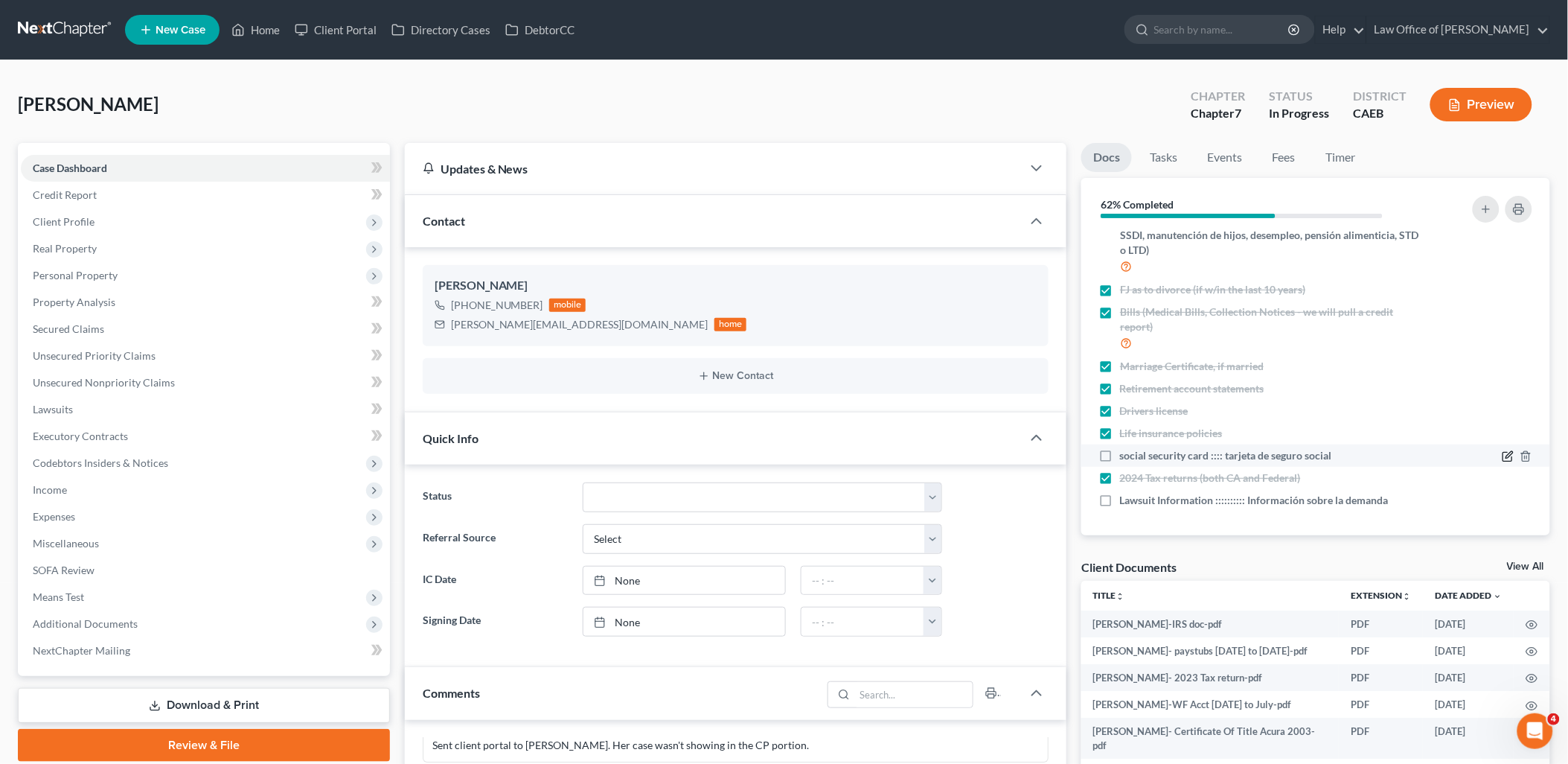
click at [1503, 458] on icon "button" at bounding box center [1509, 456] width 12 height 12
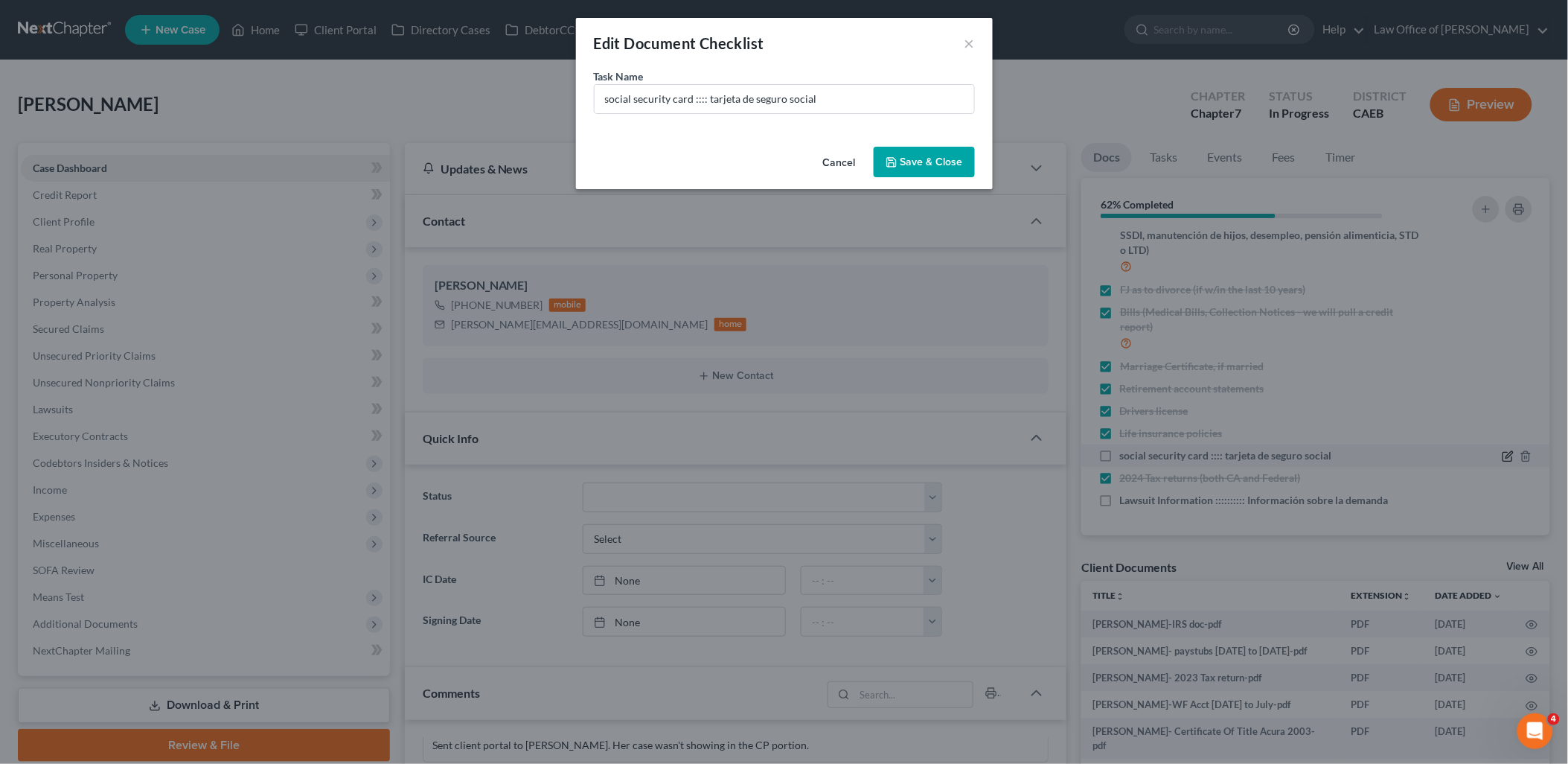
scroll to position [213, 0]
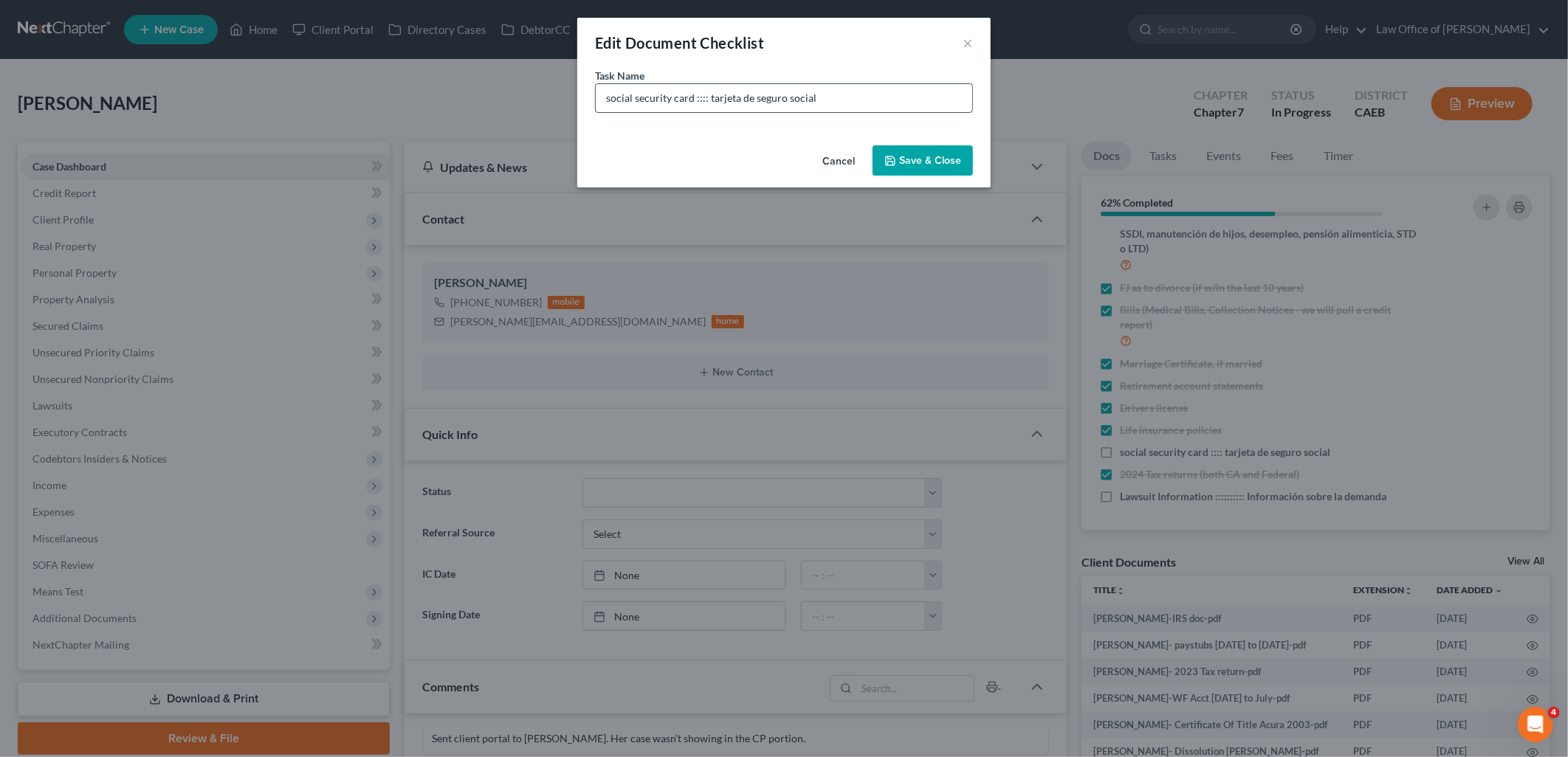
click at [881, 104] on input "social security card :::: tarjeta de seguro social" at bounding box center [784, 98] width 377 height 28
type input "social security card :::: tarjeta de seguro social IRS DOC PROVIDED"
click at [925, 163] on button "Save & Close" at bounding box center [922, 161] width 100 height 31
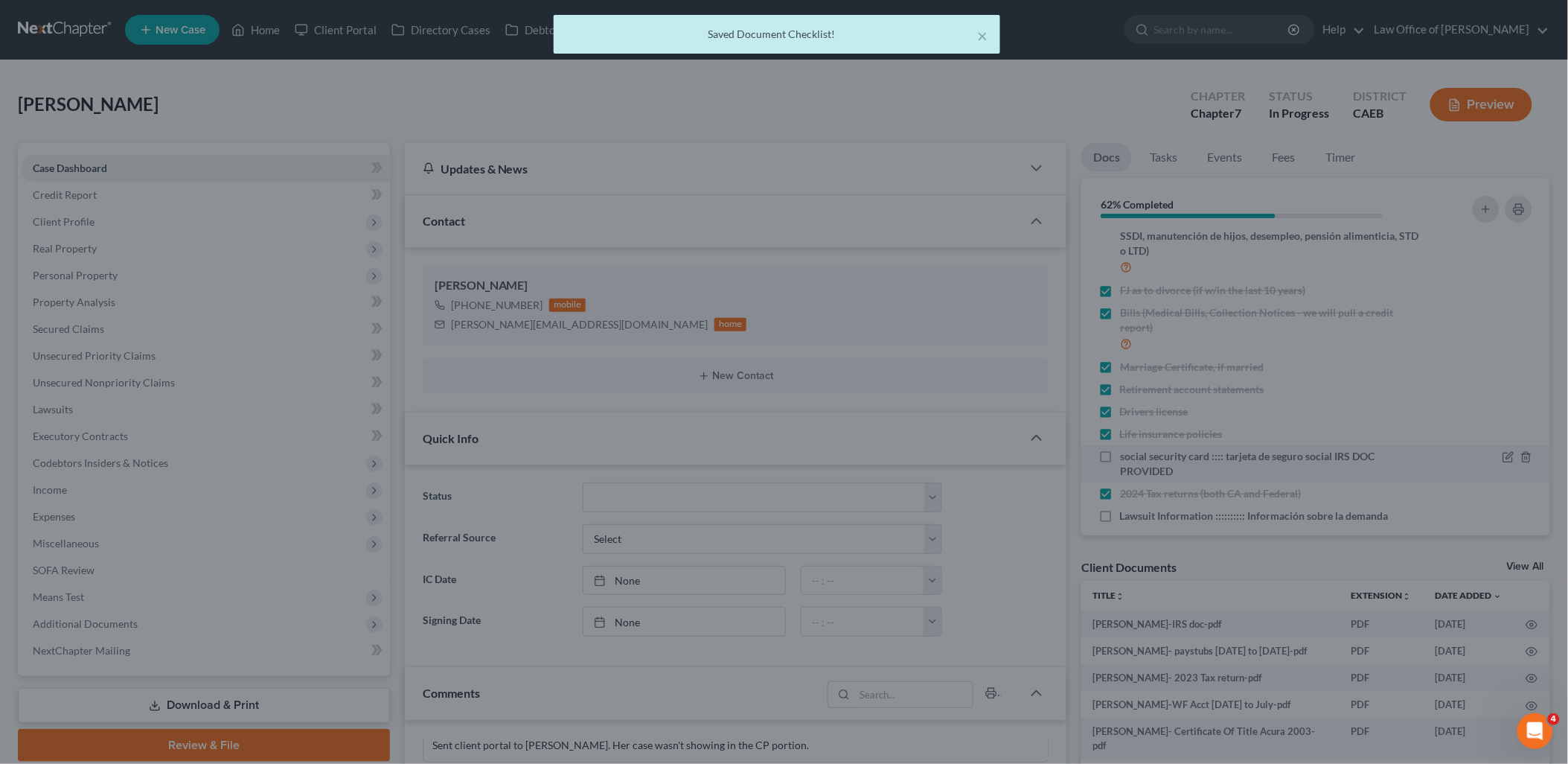
scroll to position [229, 0]
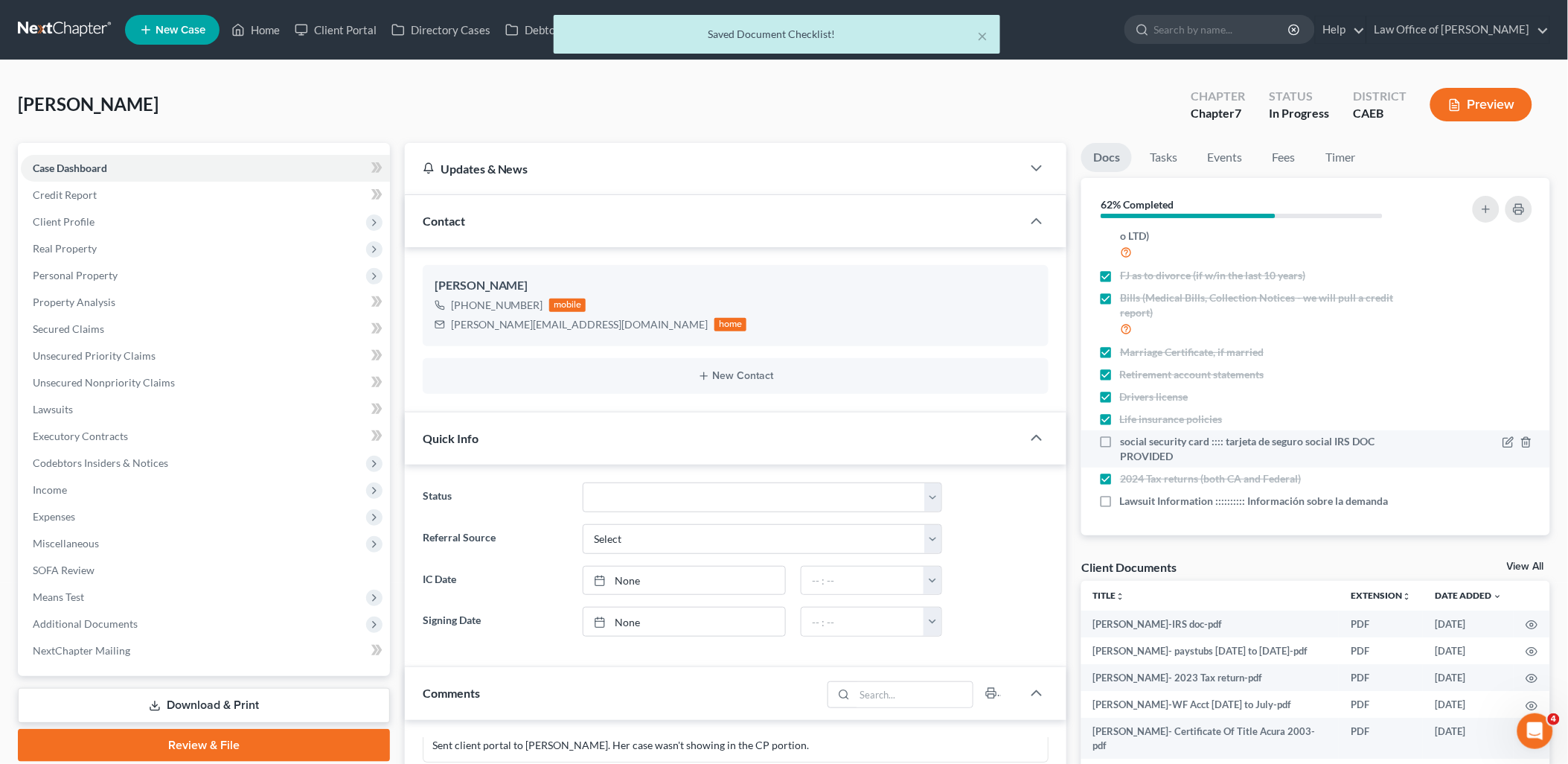
click at [1120, 453] on label "social security card :::: tarjeta de seguro social IRS DOC PROVIDED" at bounding box center [1269, 449] width 300 height 30
click at [1125, 444] on input "social security card :::: tarjeta de seguro social IRS DOC PROVIDED" at bounding box center [1130, 439] width 9 height 9
checkbox input "true"
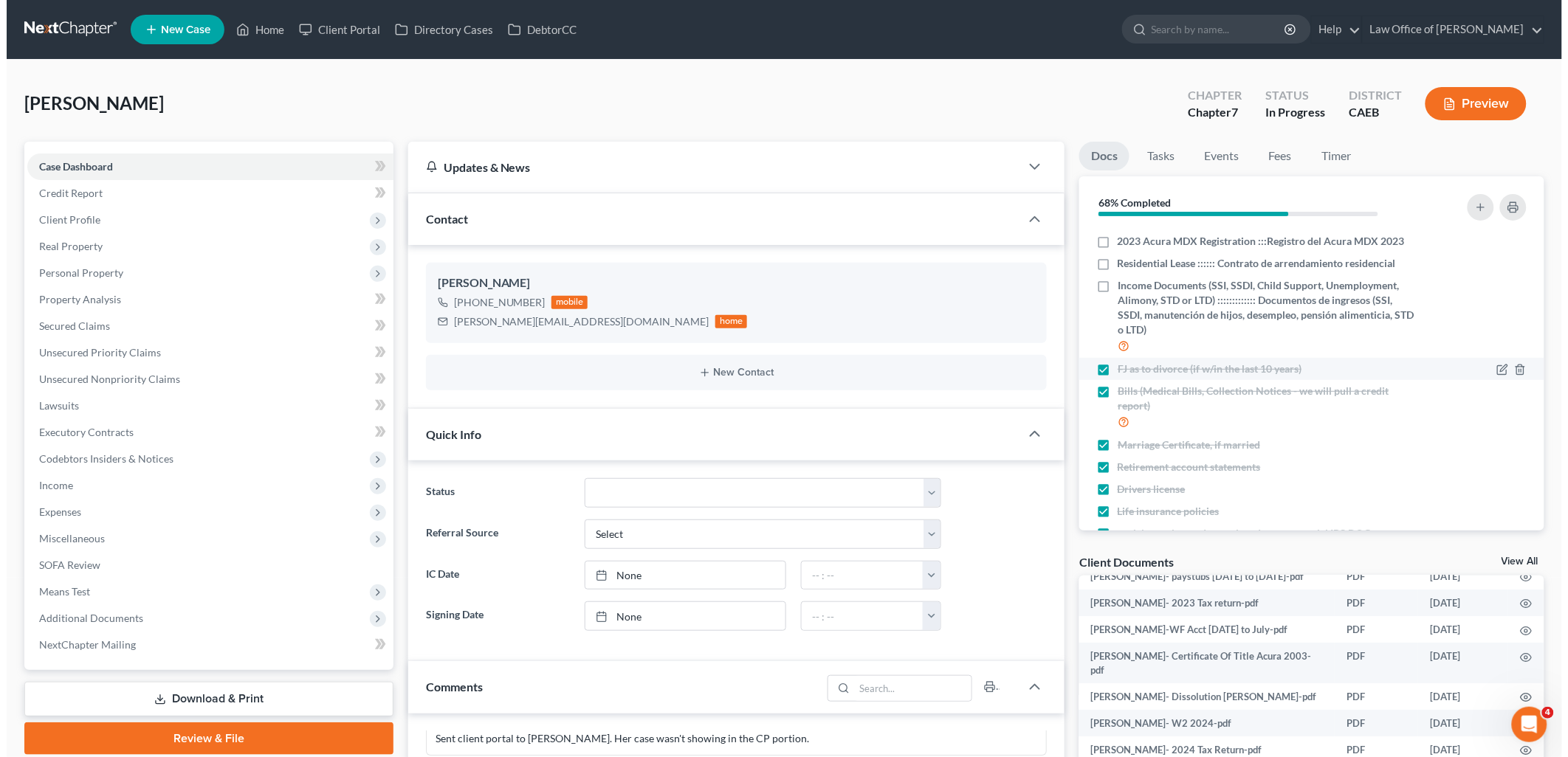
scroll to position [0, 0]
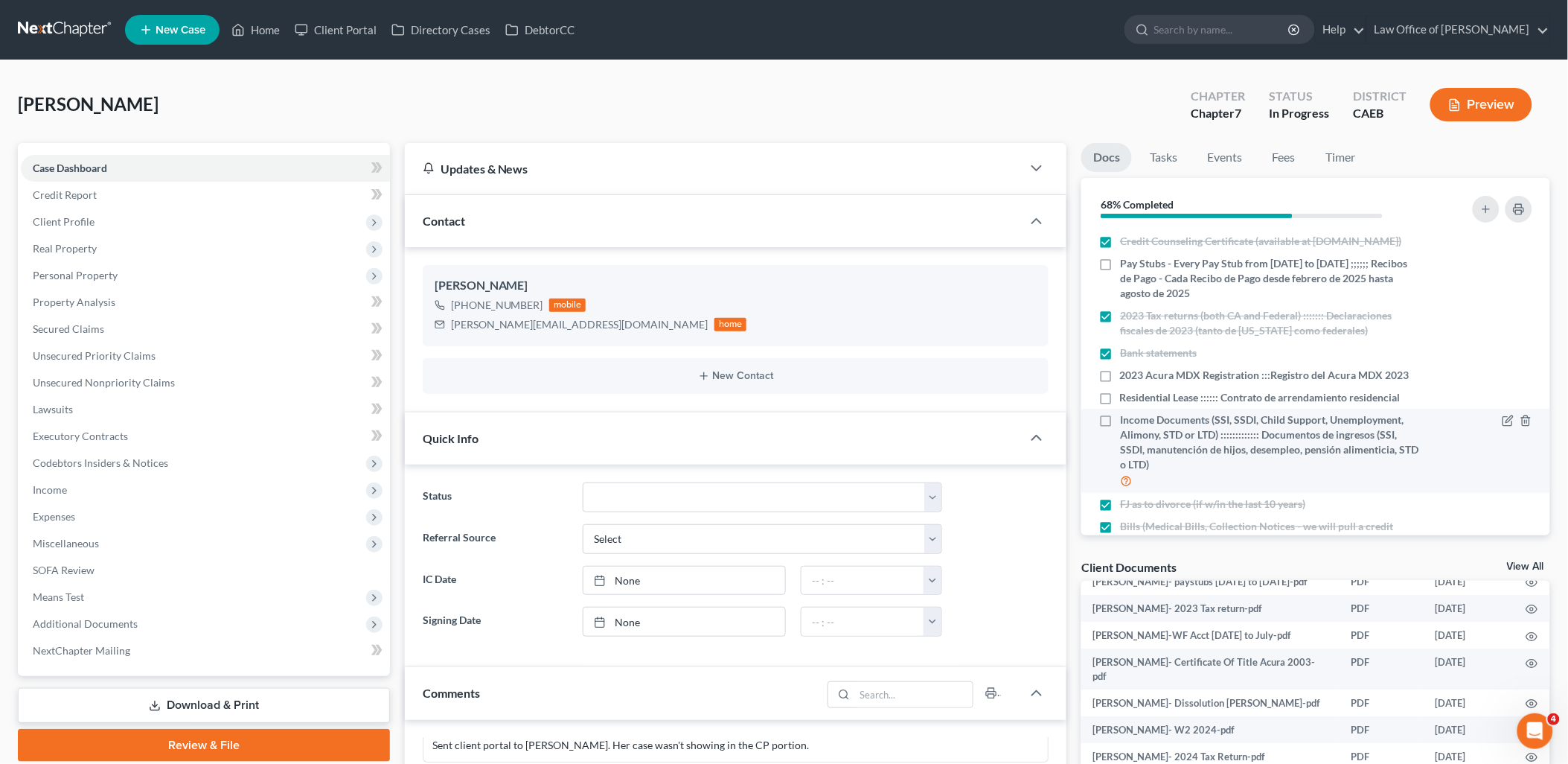
click at [1120, 433] on label "Income Documents (SSI, SSDI, Child Support, Unemployment, Alimony, STD or LTD) …" at bounding box center [1269, 450] width 300 height 76
click at [1125, 422] on input "Income Documents (SSI, SSDI, Child Support, Unemployment, Alimony, STD or LTD) …" at bounding box center [1130, 416] width 9 height 9
checkbox input "true"
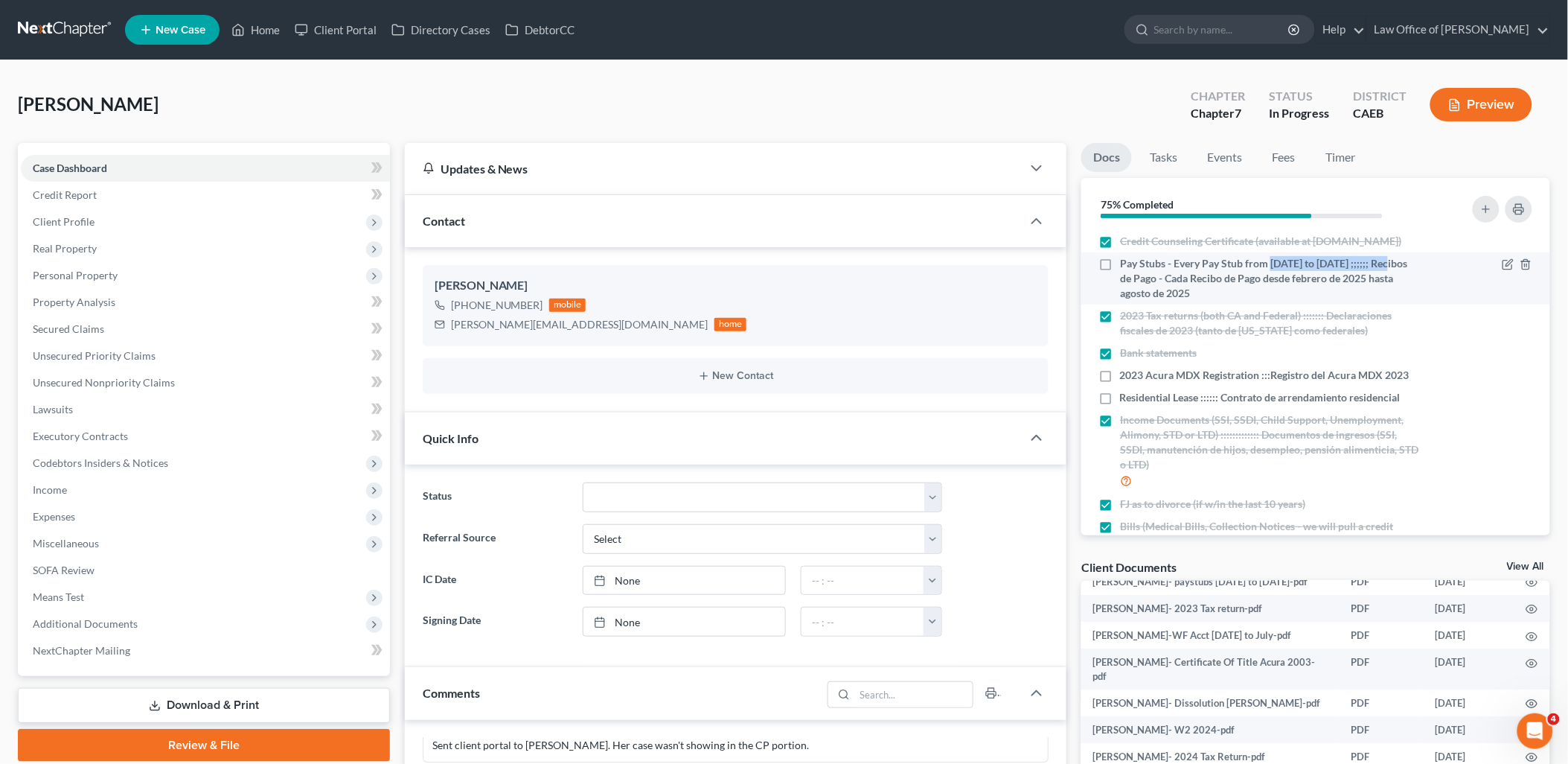
drag, startPoint x: 1269, startPoint y: 277, endPoint x: 1407, endPoint y: 279, distance: 138.0
click at [1407, 279] on span "Pay Stubs - Every Pay Stub from March 2025 to April 30 2025 ;;;;;; Recibos de P…" at bounding box center [1269, 278] width 300 height 45
copy span "March 2025 to April 30 2025"
click at [1364, 286] on span "Pay Stubs - Every Pay Stub from March 2025 to April 30 2025 ;;;;;; Recibos de P…" at bounding box center [1269, 278] width 300 height 45
click at [1136, 266] on input "Pay Stubs - Every Pay Stub from March 2025 to April 30 2025 ;;;;;; Recibos de P…" at bounding box center [1130, 260] width 9 height 9
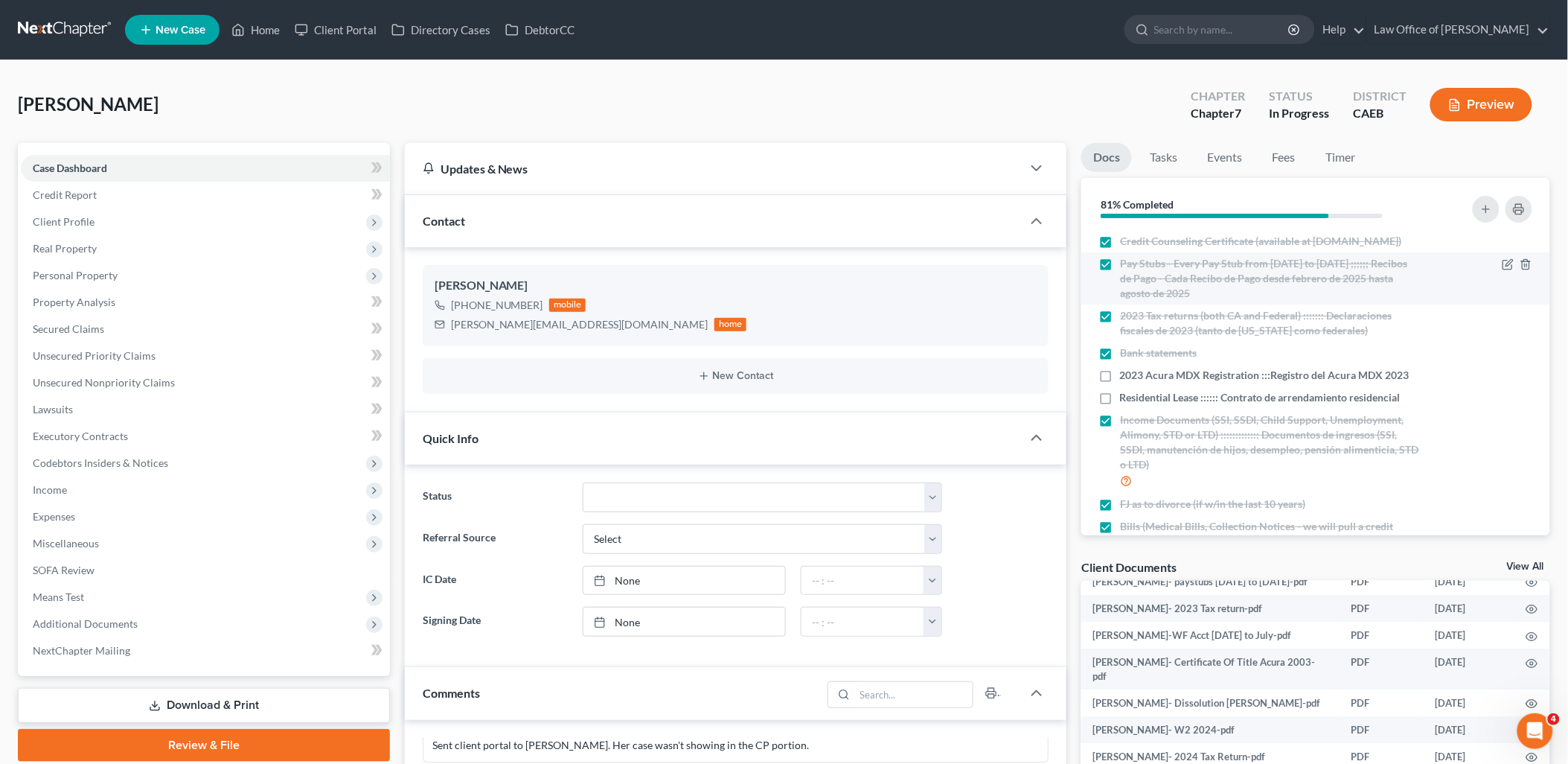
click at [1120, 277] on label "Pay Stubs - Every Pay Stub from March 2025 to April 30 2025 ;;;;;; Recibos de P…" at bounding box center [1269, 278] width 300 height 45
click at [1125, 266] on input "Pay Stubs - Every Pay Stub from March 2025 to April 30 2025 ;;;;;; Recibos de P…" at bounding box center [1130, 260] width 9 height 9
checkbox input "false"
click at [1503, 270] on icon "button" at bounding box center [1509, 264] width 12 height 12
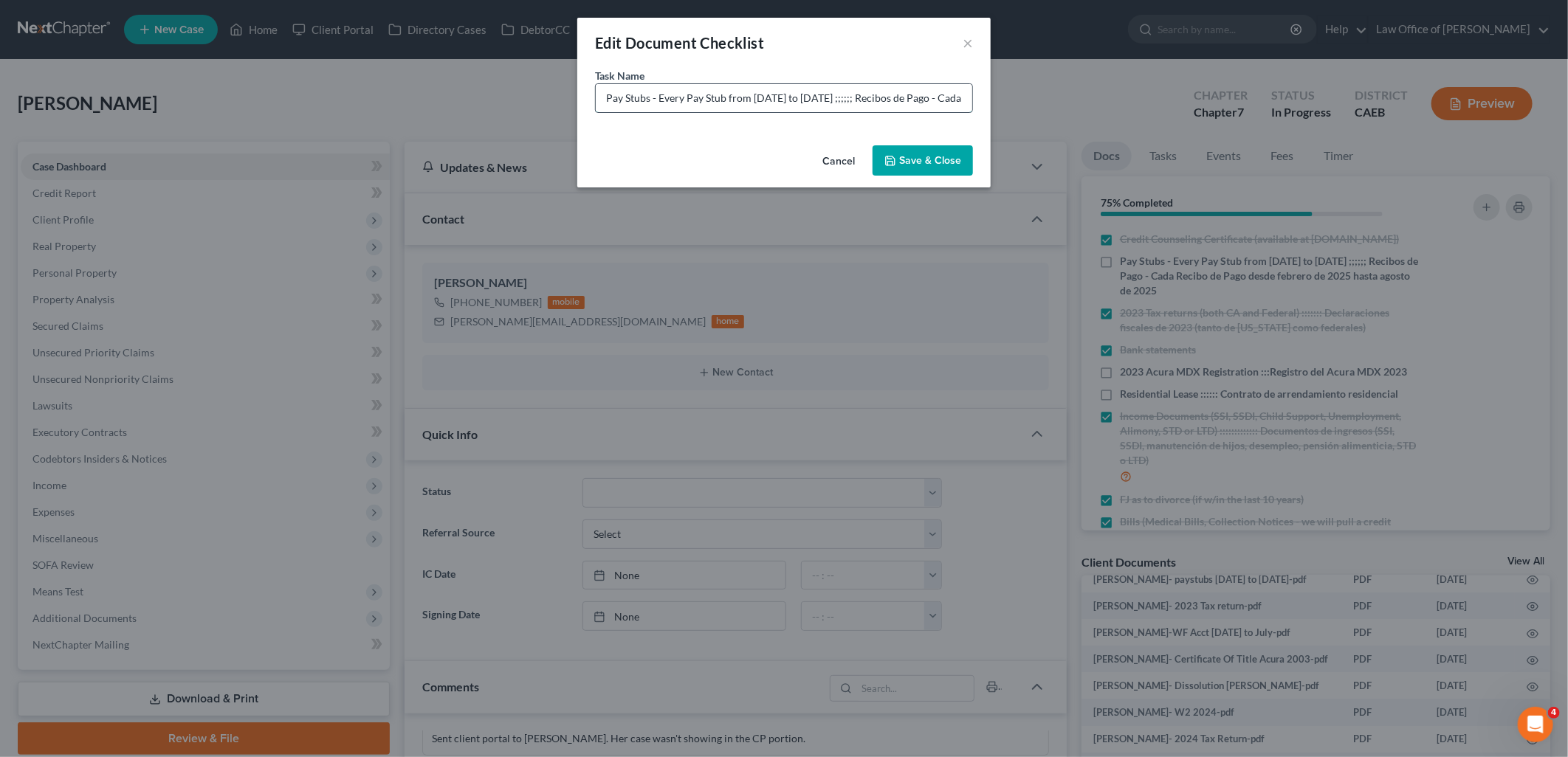
click at [902, 94] on input "Pay Stubs - Every Pay Stub from March 2025 to April 30 2025 ;;;;;; Recibos de P…" at bounding box center [784, 98] width 377 height 28
drag, startPoint x: 827, startPoint y: 93, endPoint x: 928, endPoint y: 96, distance: 101.0
click at [928, 96] on input "Pay Stubs - Every Pay Stub from March 2025 to April 30 2025 ;;;;;; Recibos de P…" at bounding box center [784, 98] width 377 height 28
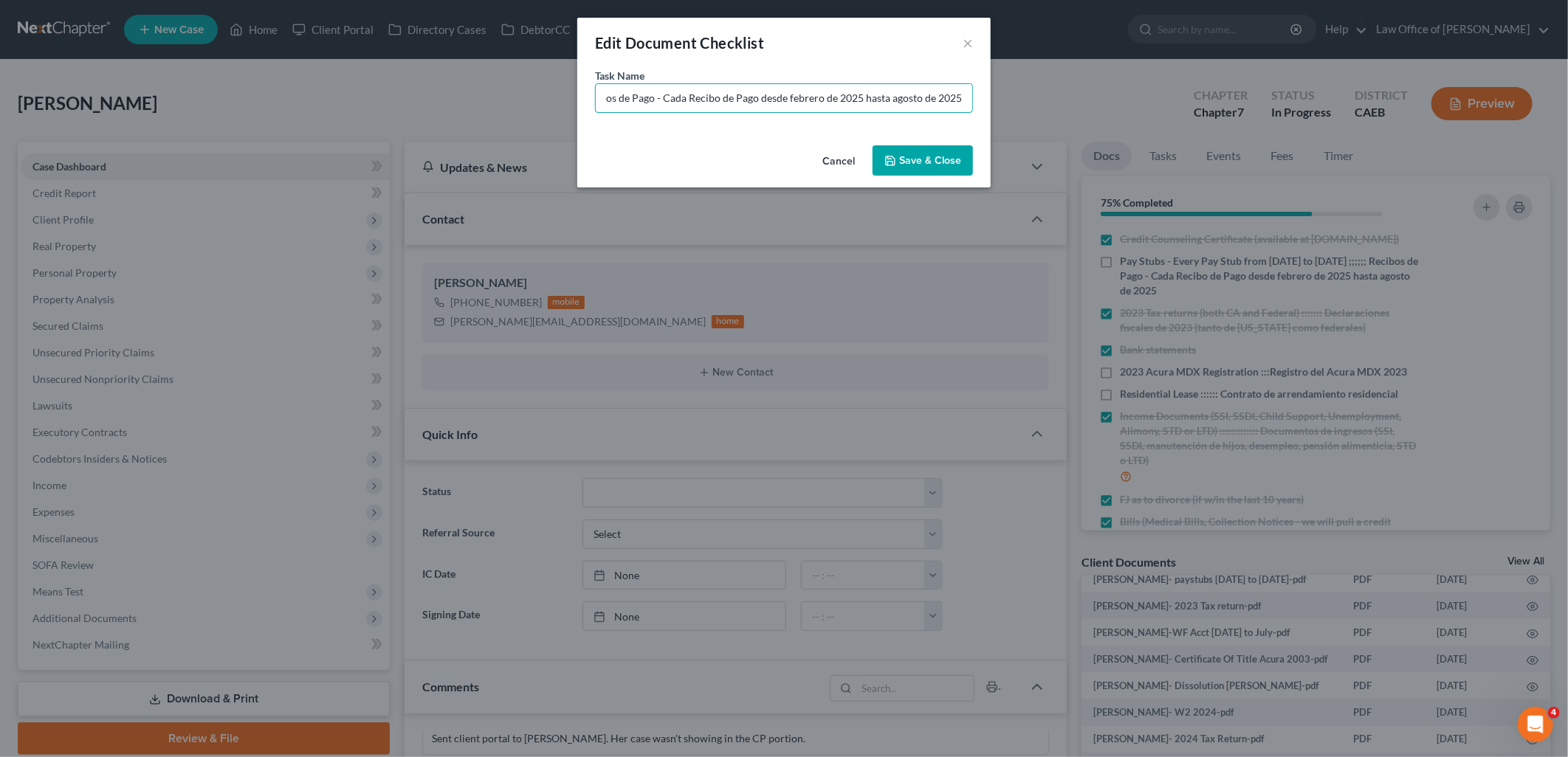
drag, startPoint x: 806, startPoint y: 97, endPoint x: 978, endPoint y: 97, distance: 172.0
click at [978, 97] on div "Task Name * Pay Stubs - Every Pay Stub from March 2025 to April 30 2025 ;;;;;; …" at bounding box center [784, 104] width 414 height 72
paste input "De marzo de 2025 a 30 de abril"
drag, startPoint x: 714, startPoint y: 99, endPoint x: 741, endPoint y: 106, distance: 27.9
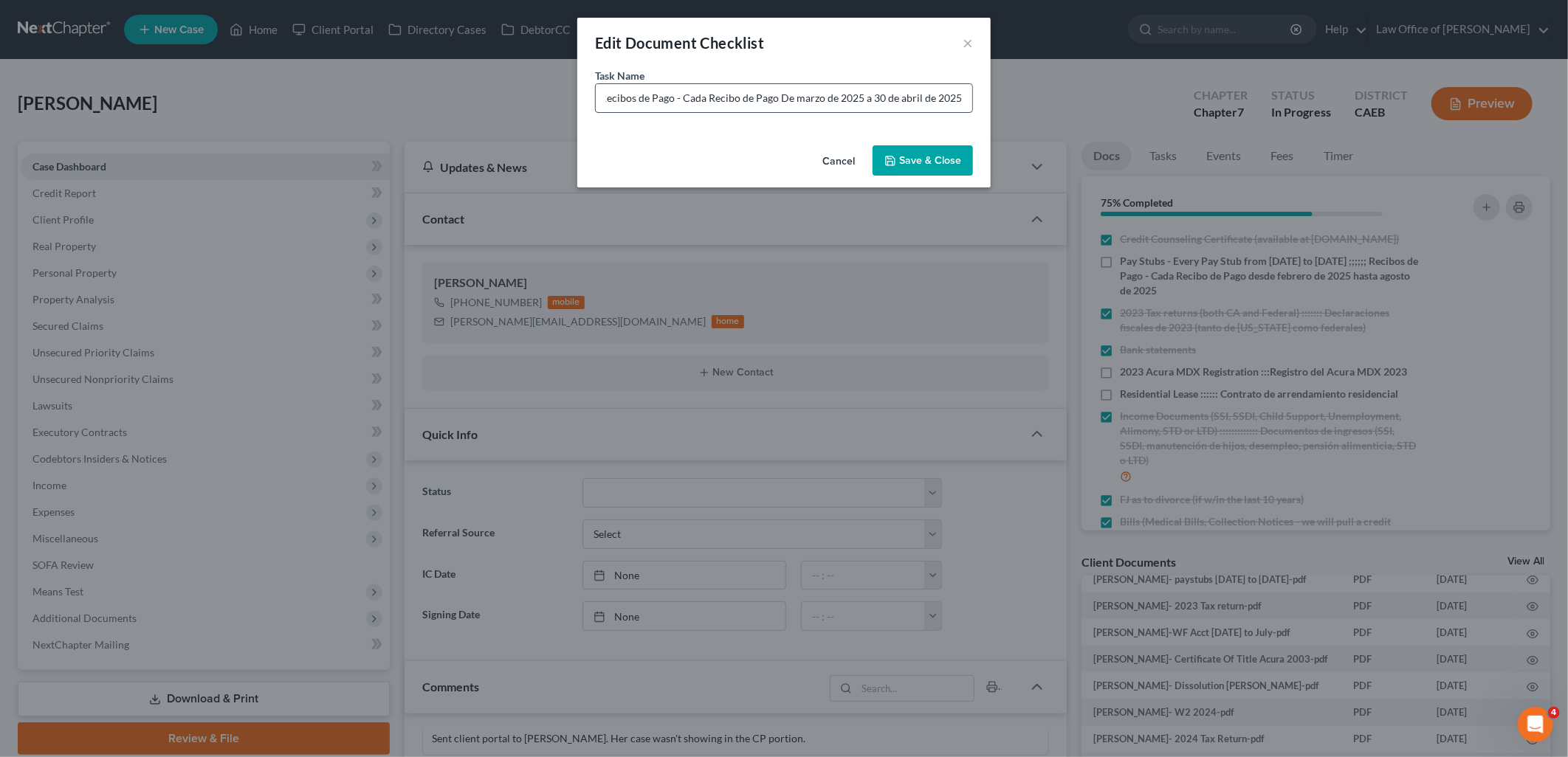
click at [741, 106] on input "Pay Stubs - Every Pay Stub from March 2025 to April 30 2025 ;;;;;; Recibos de P…" at bounding box center [784, 98] width 377 height 28
type input "Pay Stubs - Every Pay Stub from March 2025 to April 30 2025 ;;;;;; Recibos de P…"
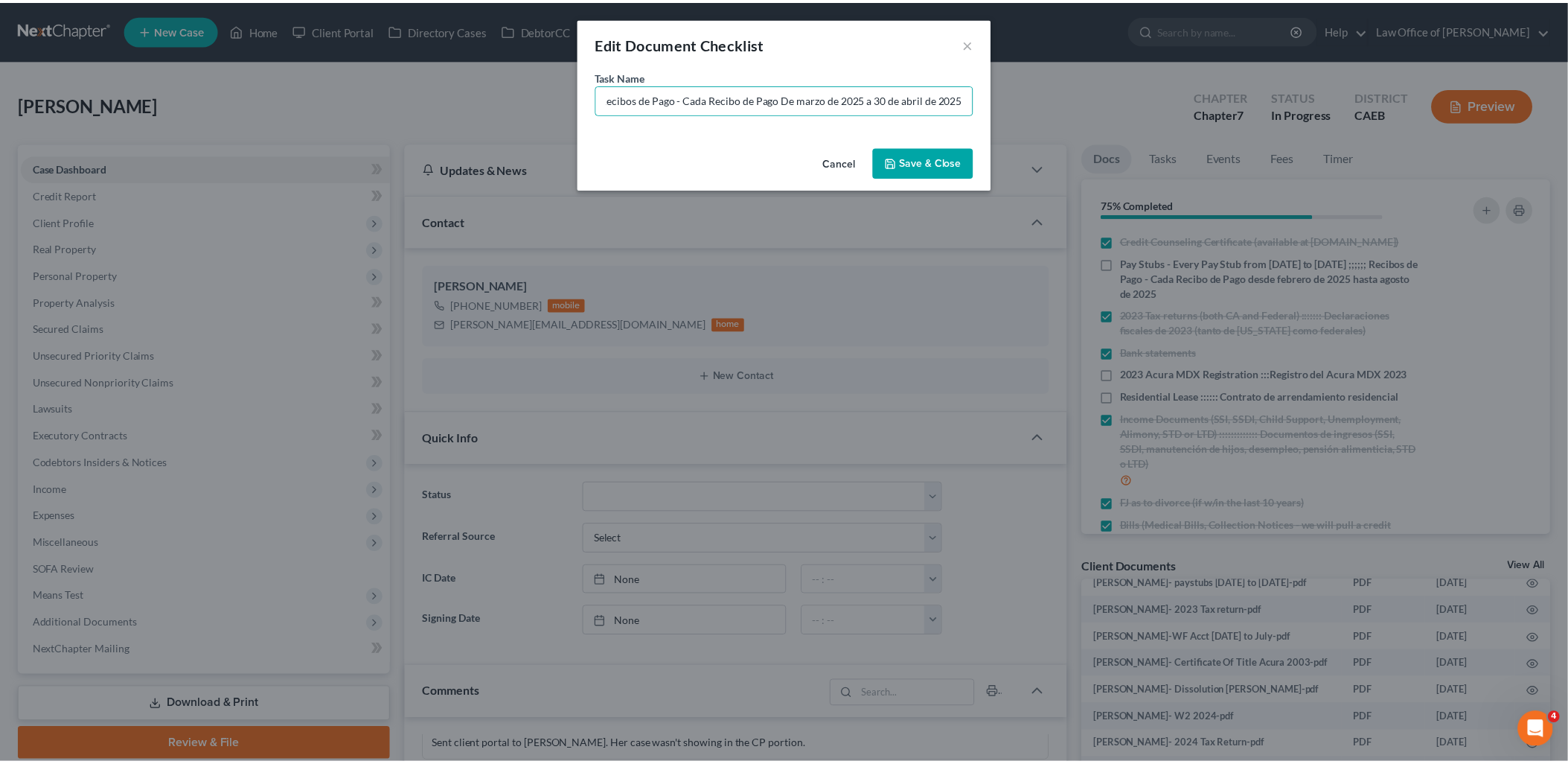
scroll to position [0, 0]
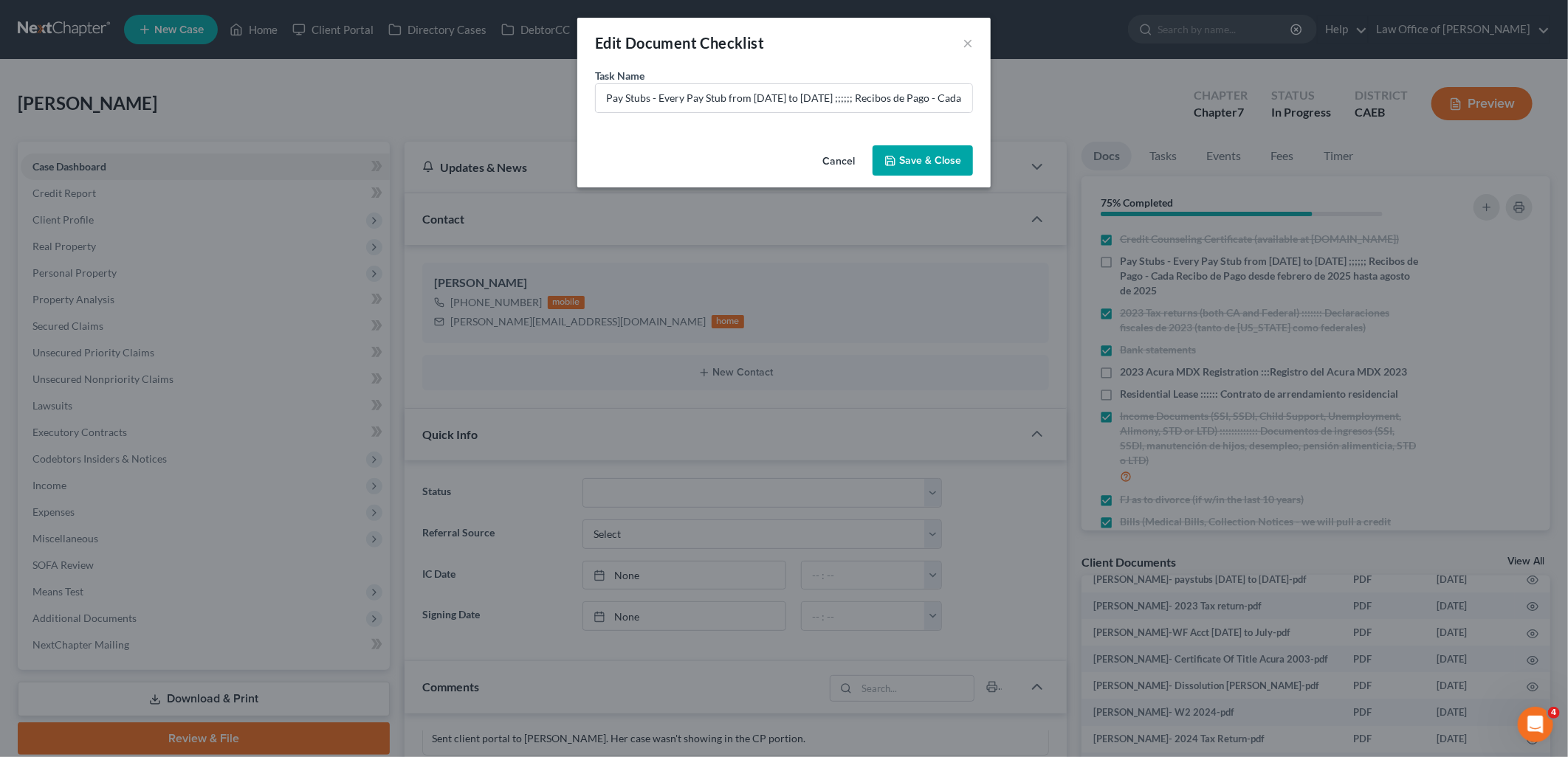
click at [907, 156] on button "Save & Close" at bounding box center [922, 161] width 100 height 31
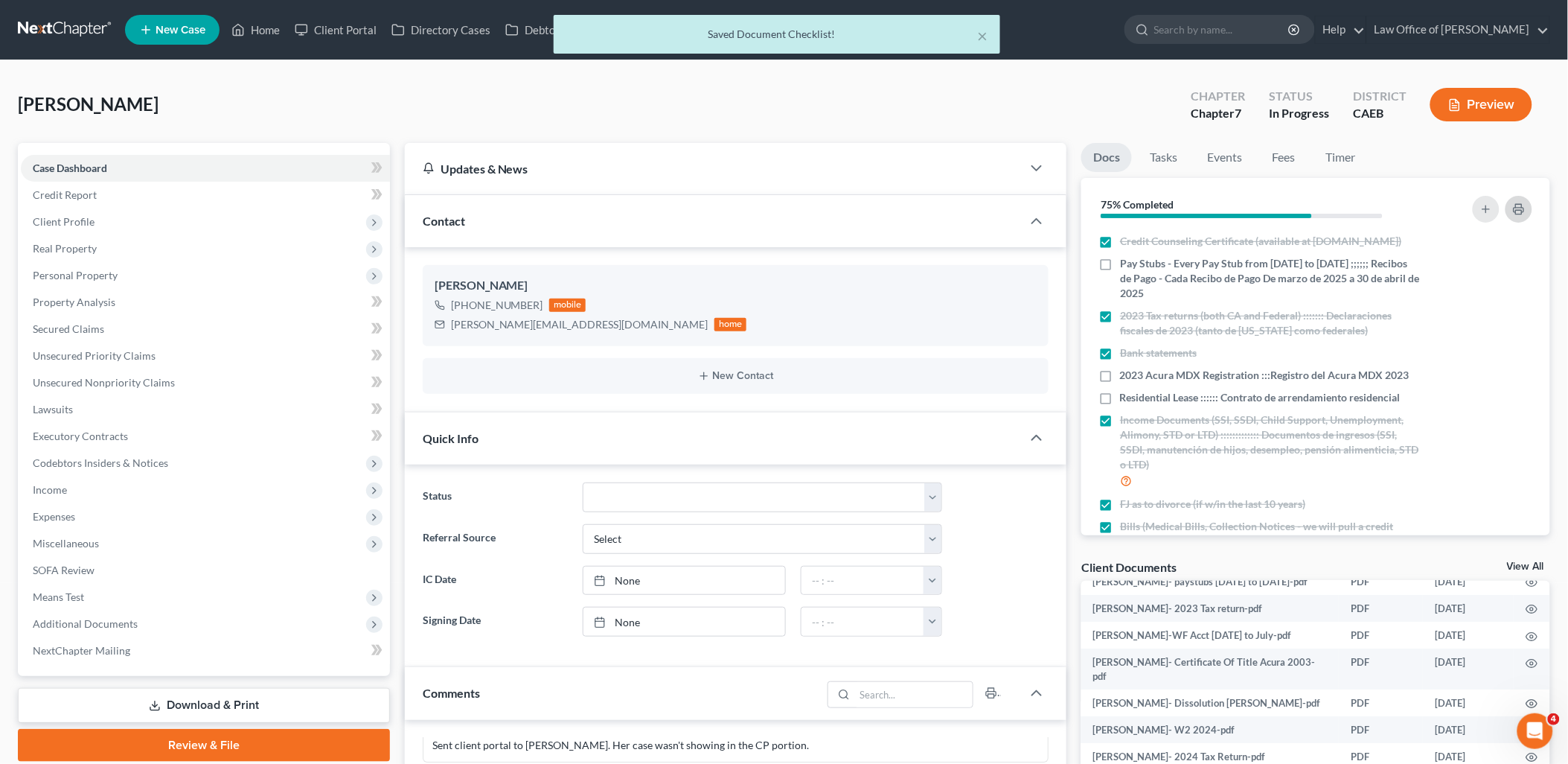
click at [1524, 205] on icon "button" at bounding box center [1519, 209] width 12 height 12
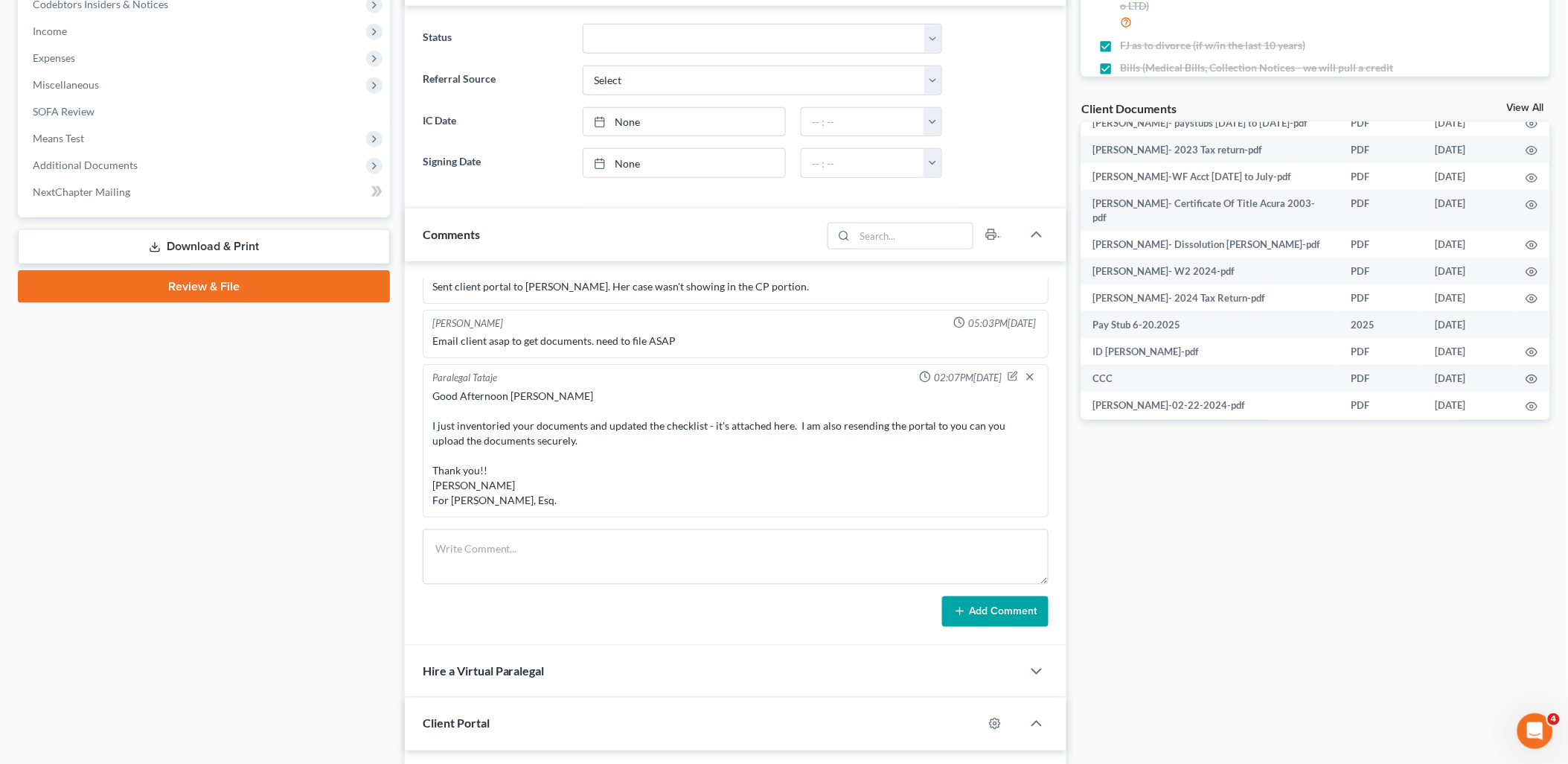
scroll to position [792, 0]
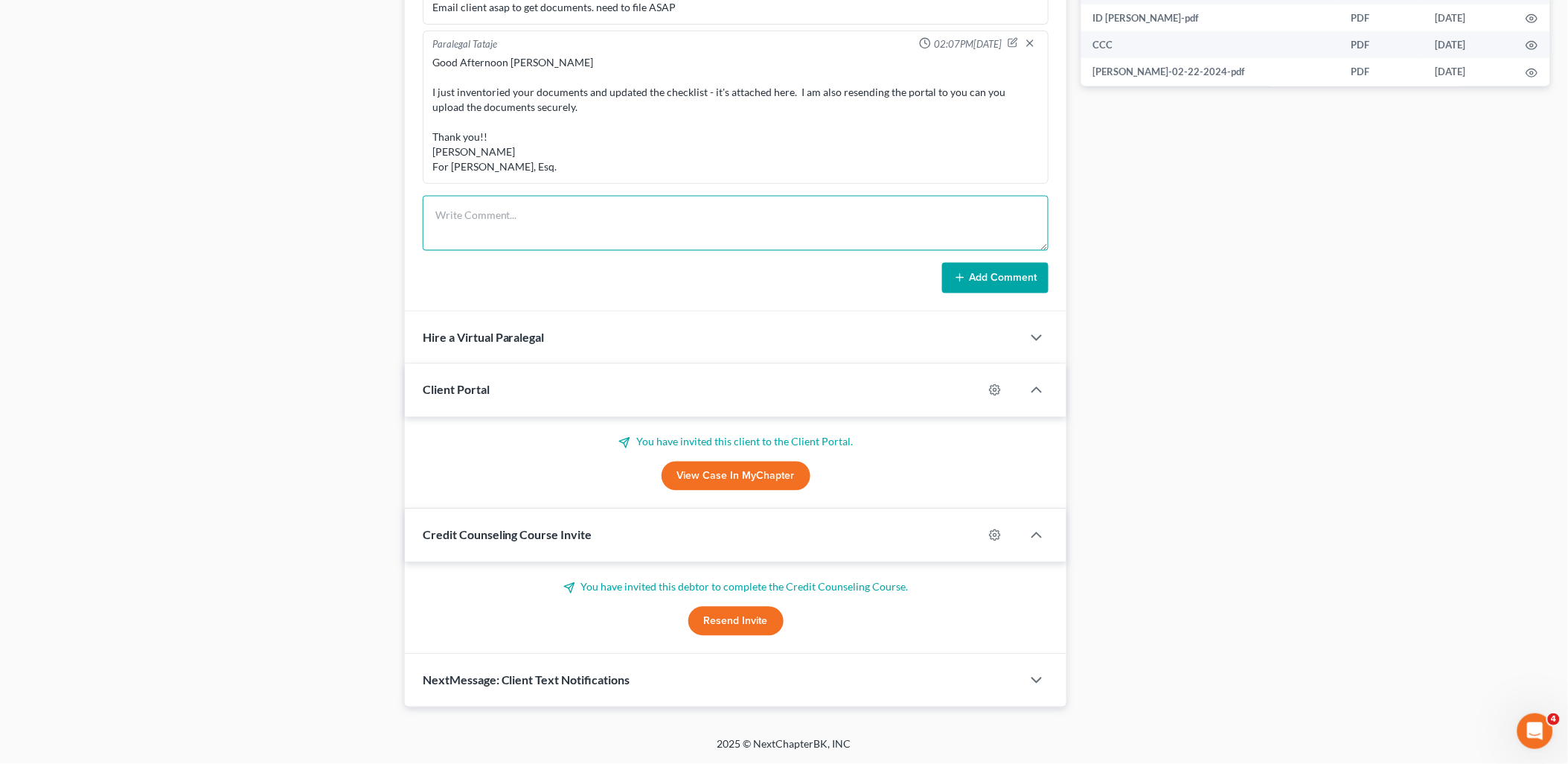
drag, startPoint x: 507, startPoint y: 231, endPoint x: 521, endPoint y: 228, distance: 14.3
click at [507, 231] on textarea at bounding box center [736, 223] width 627 height 55
paste textarea "Good Morning Silvia, I just inventoried your documents and updated the checklis…"
type textarea "Good Morning Silvia, I just inventoried your documents and updated the checklis…"
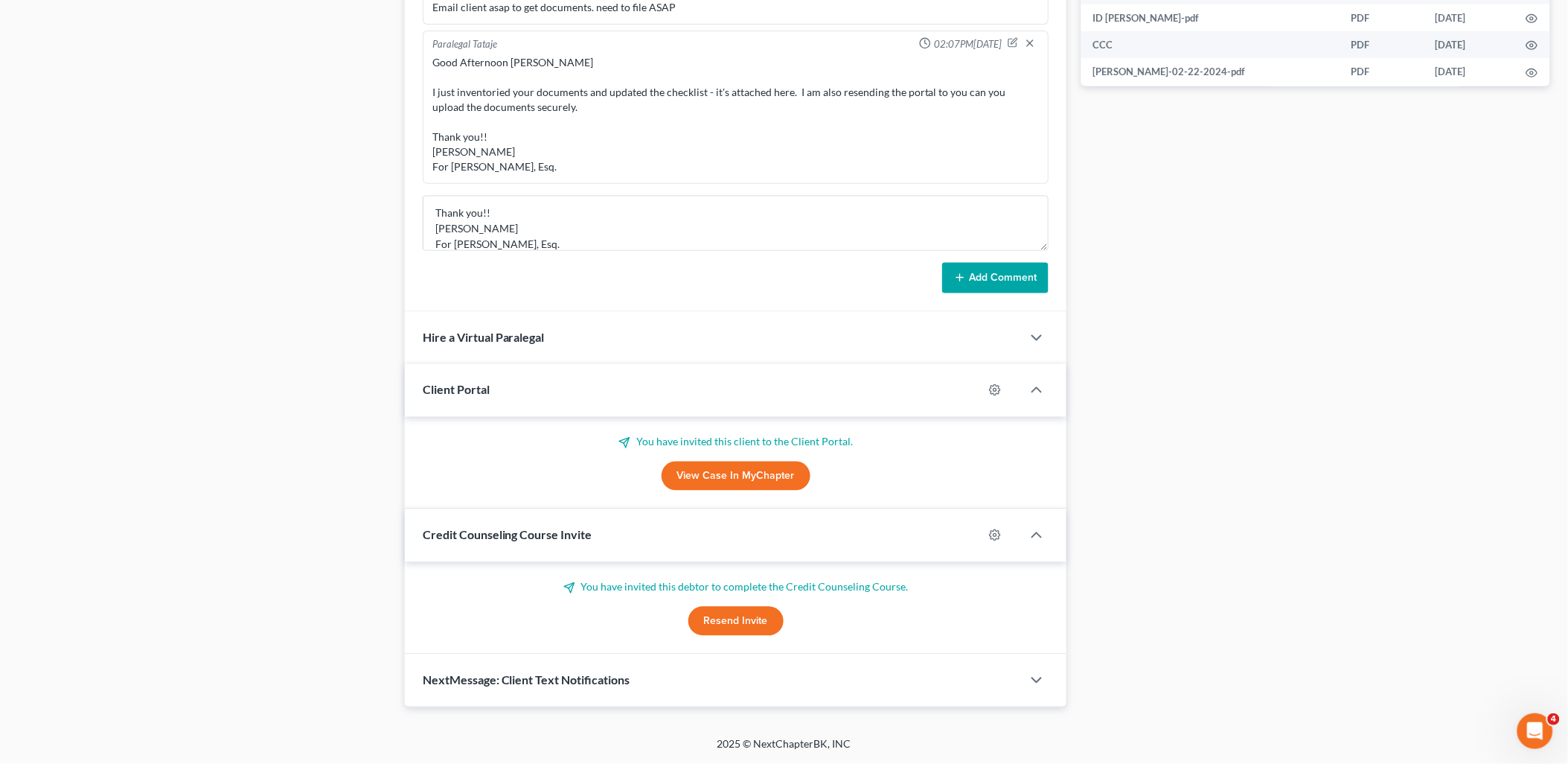
click at [967, 279] on button "Add Comment" at bounding box center [995, 278] width 106 height 31
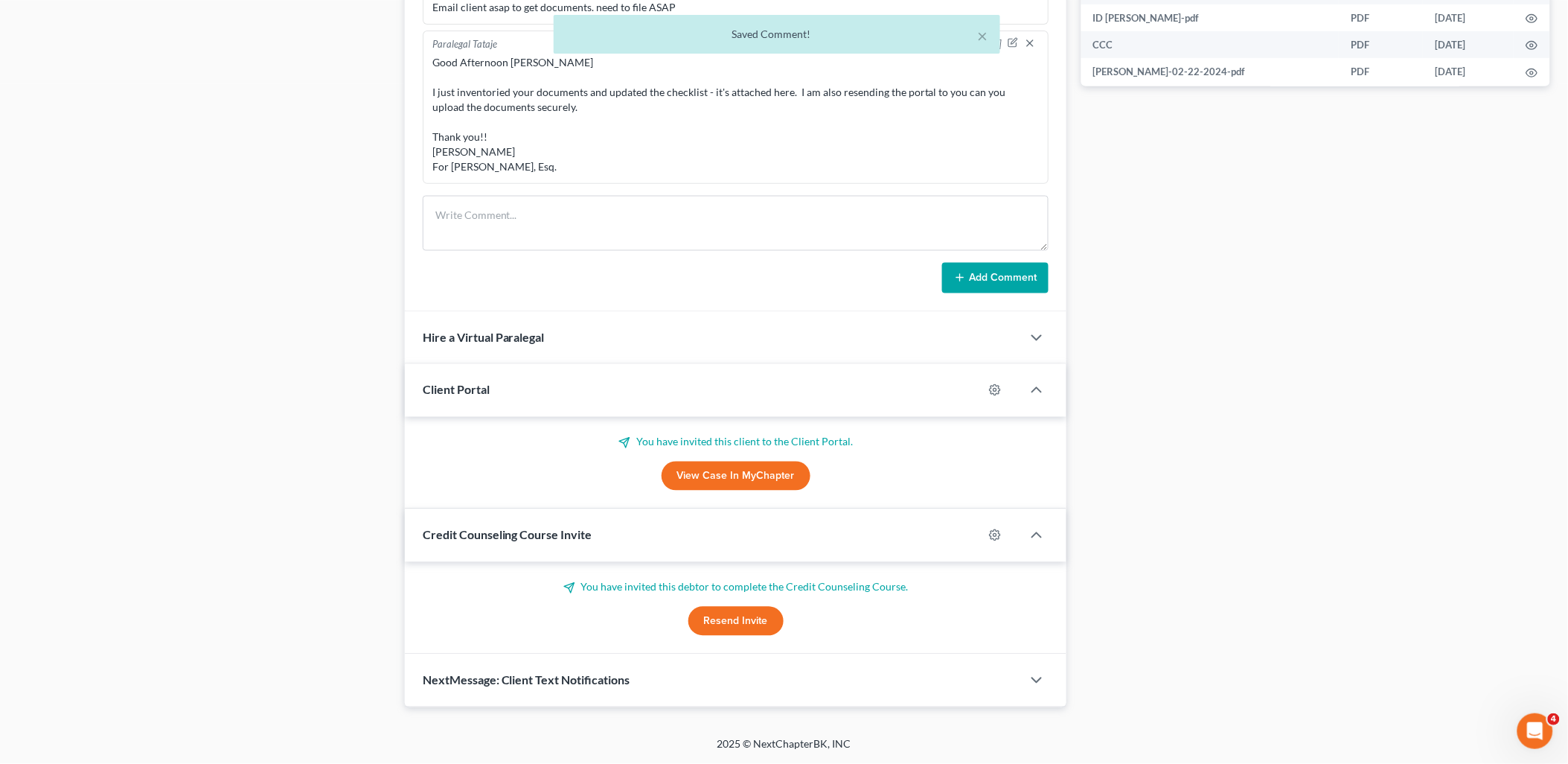
scroll to position [0, 0]
